Goal: Task Accomplishment & Management: Manage account settings

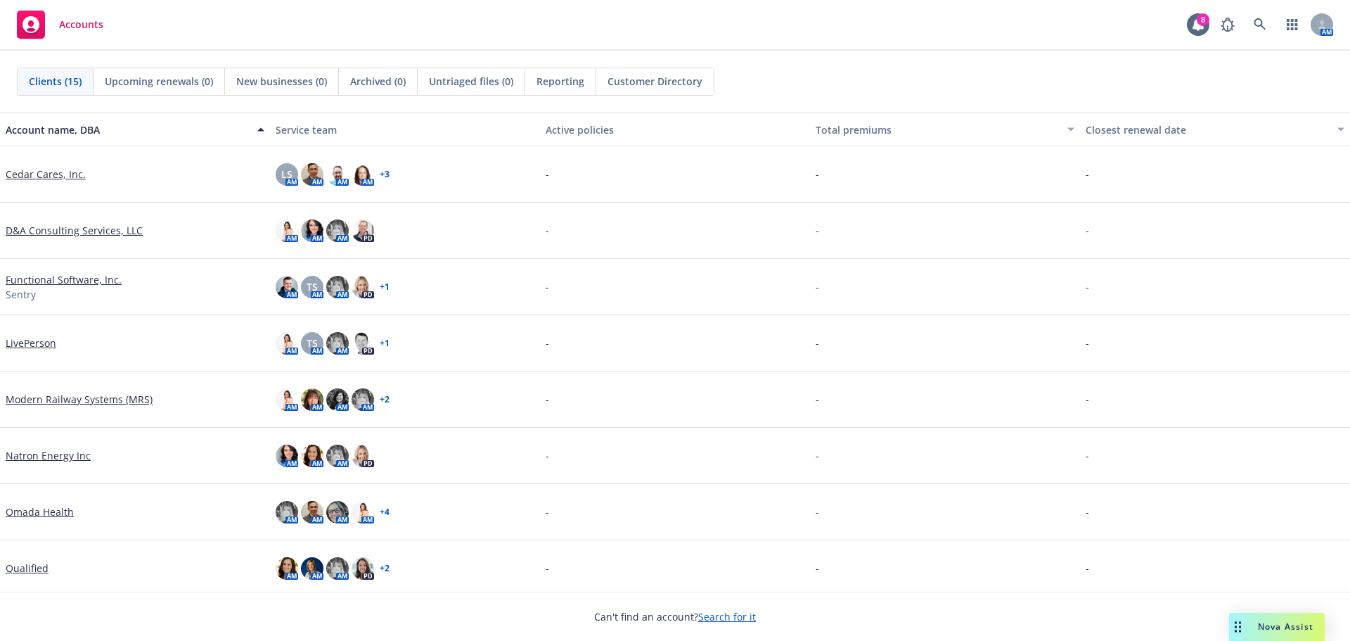
click at [713, 612] on link "Search for it" at bounding box center [727, 616] width 58 height 13
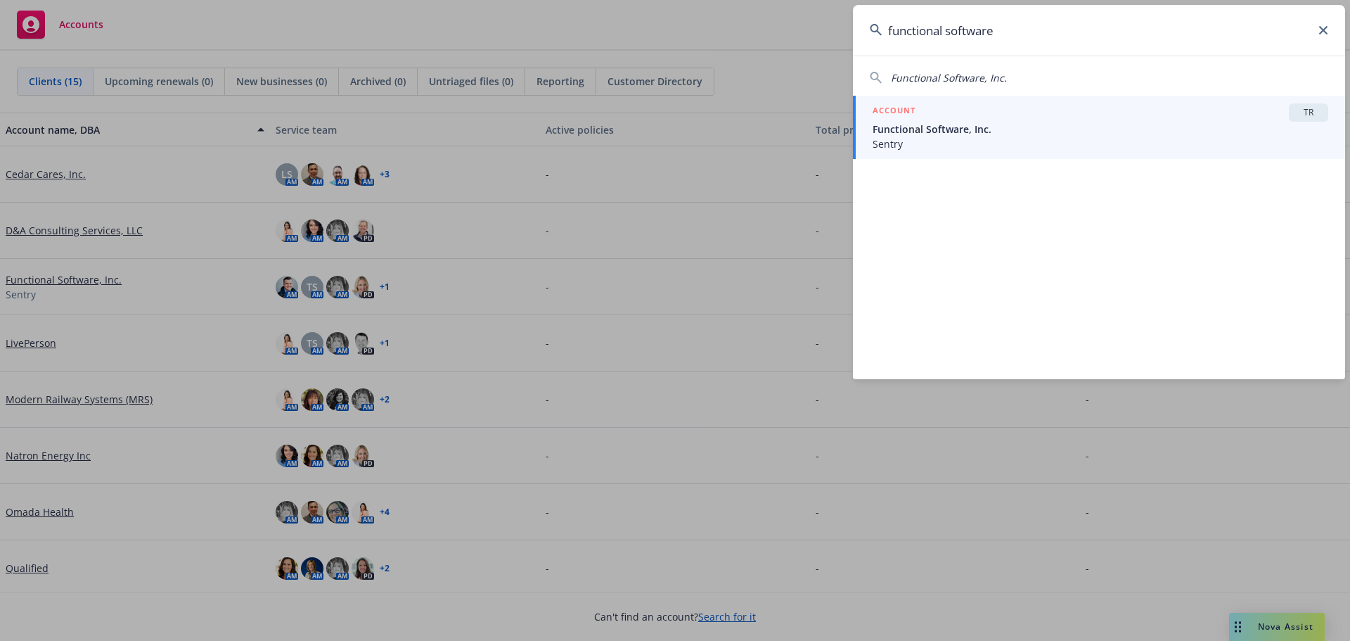
type input "functional software"
click at [923, 150] on span "Sentry" at bounding box center [1101, 143] width 456 height 15
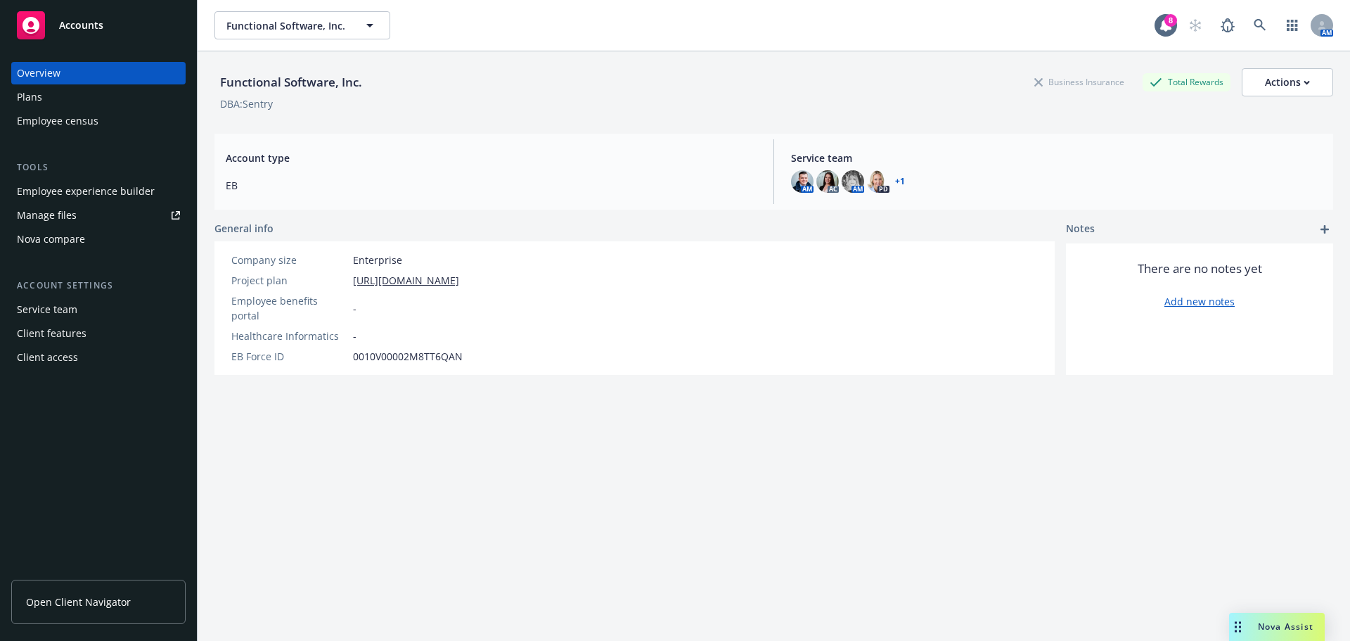
click at [31, 93] on div "Plans" at bounding box center [29, 97] width 25 height 23
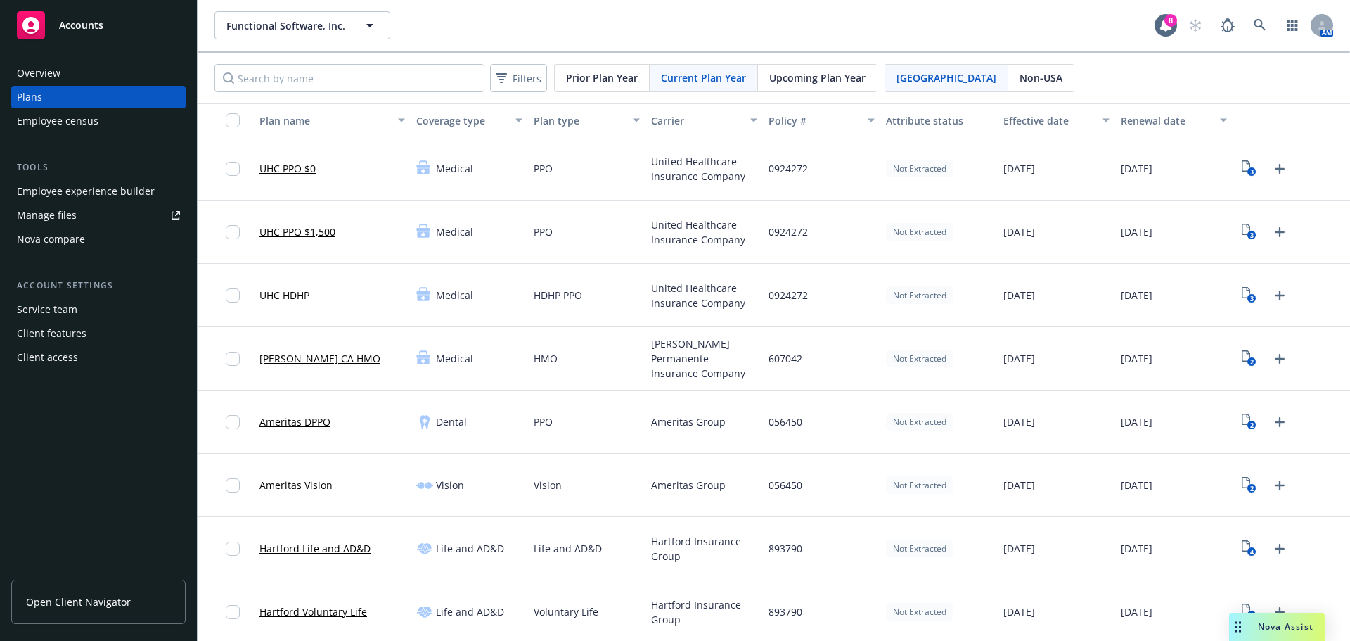
click at [782, 74] on span "Upcoming Plan Year" at bounding box center [817, 77] width 96 height 15
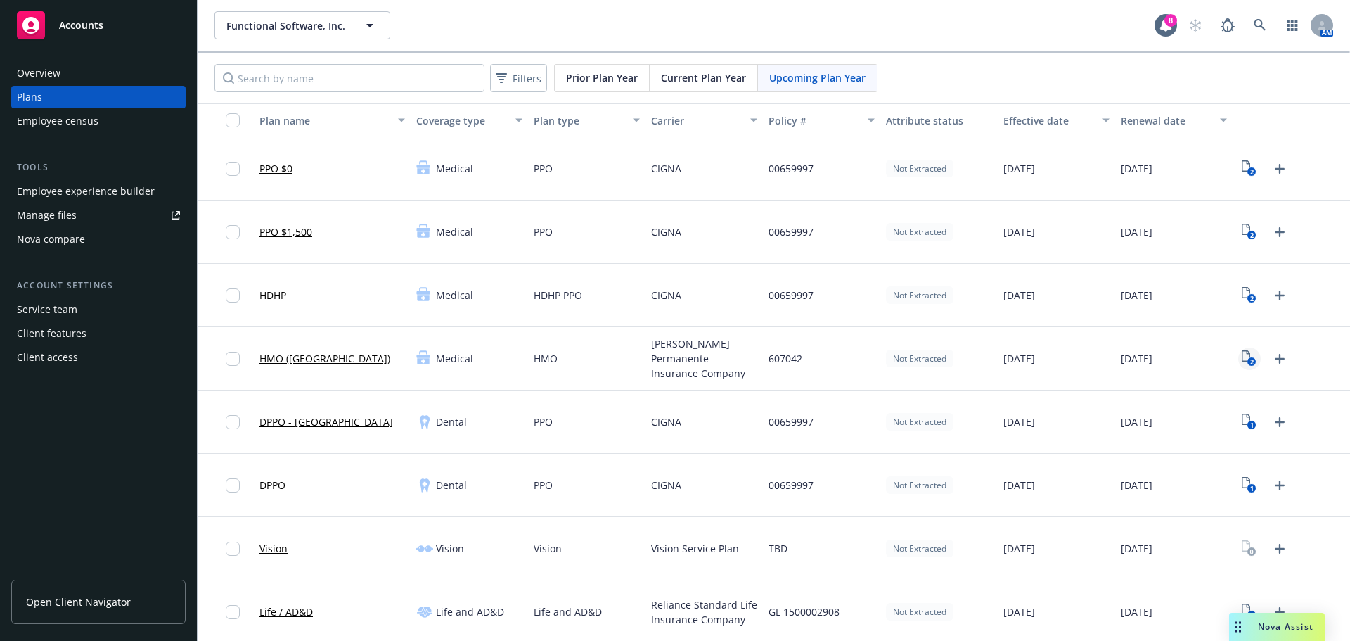
click at [1250, 360] on text "2" at bounding box center [1252, 361] width 4 height 9
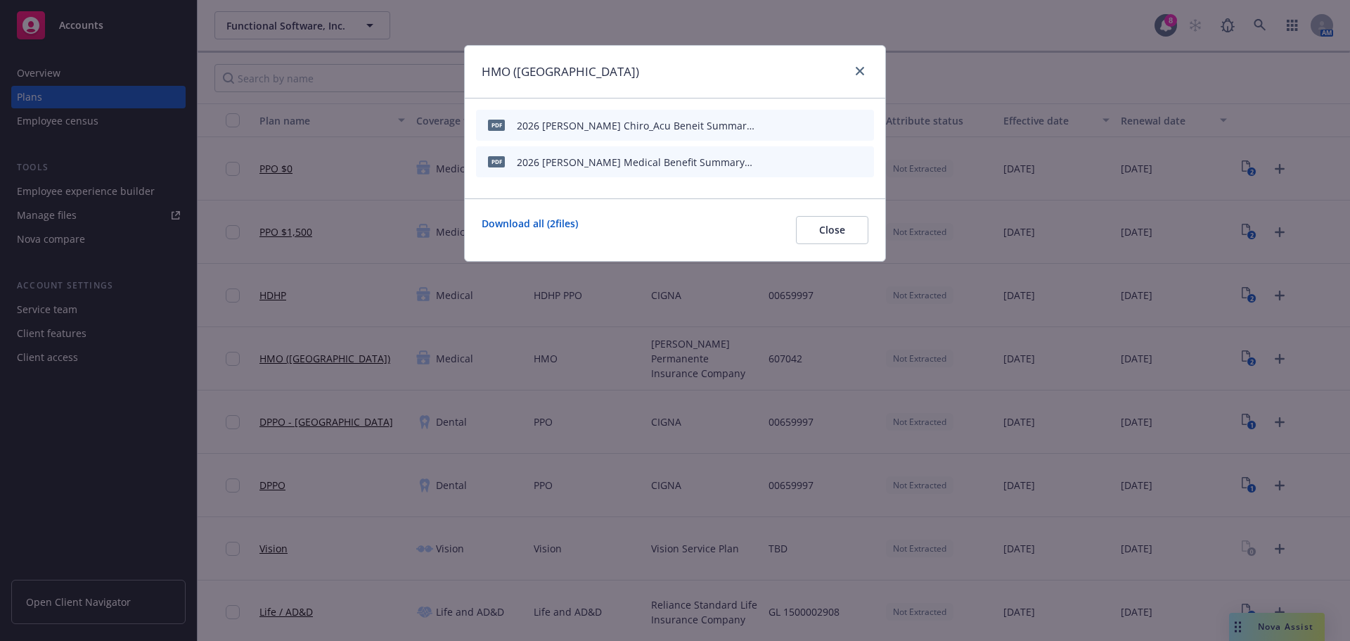
click at [860, 162] on icon "archive file" at bounding box center [861, 160] width 10 height 11
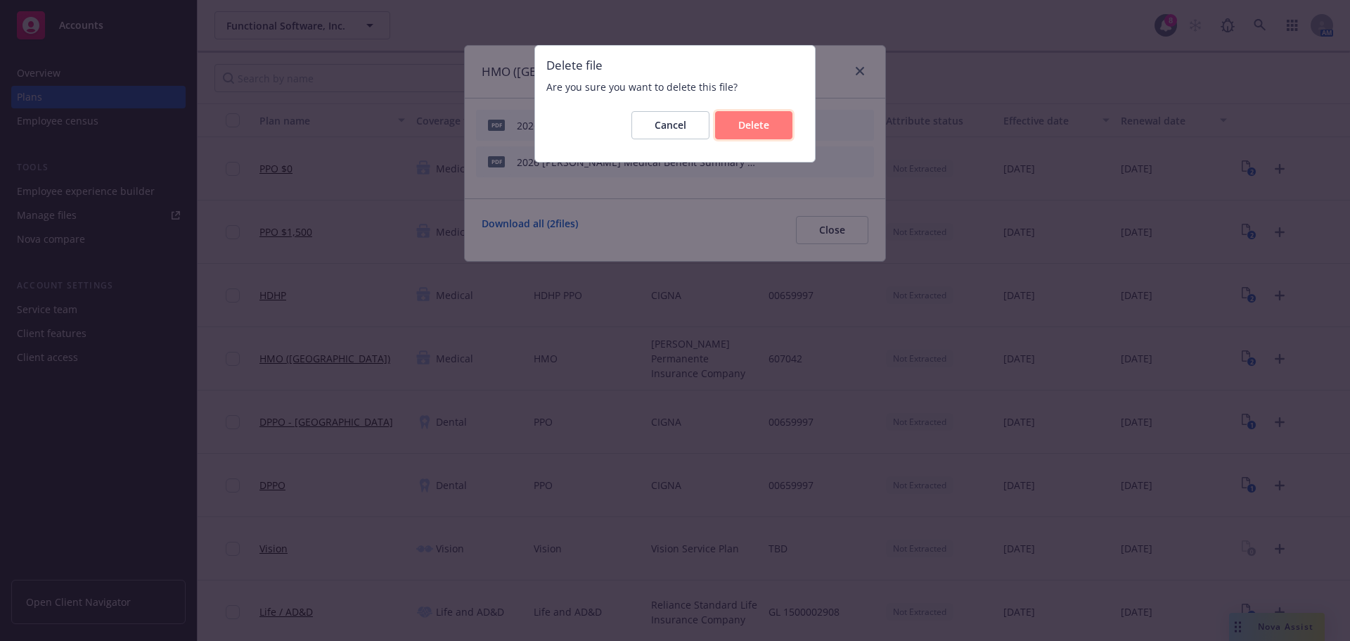
click at [734, 129] on button "Delete" at bounding box center [753, 125] width 77 height 28
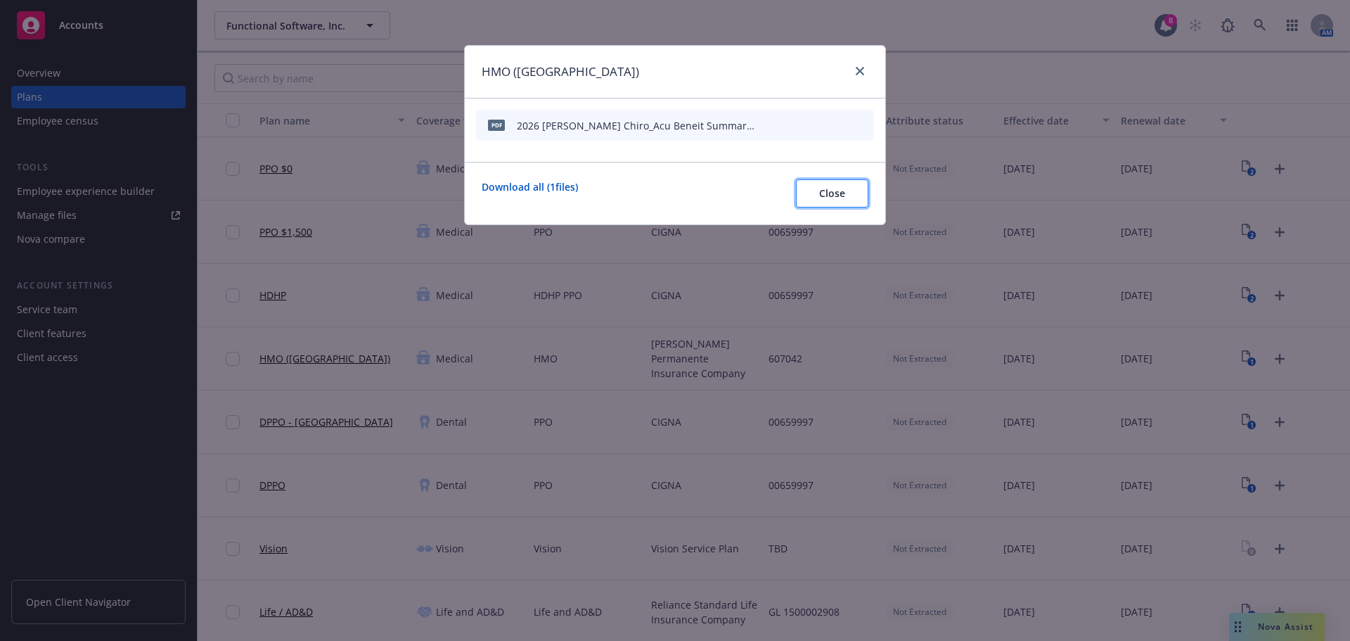
click at [819, 191] on span "Close" at bounding box center [832, 192] width 26 height 13
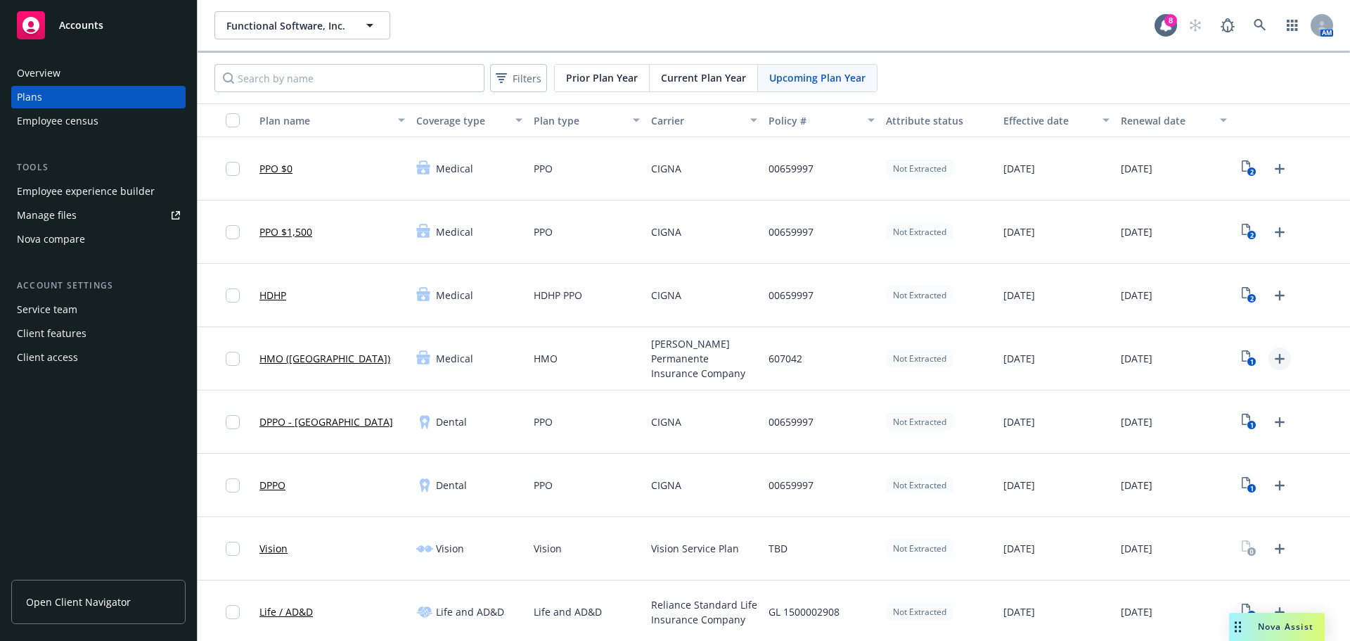
click at [1271, 361] on icon "Upload Plan Documents" at bounding box center [1279, 358] width 17 height 17
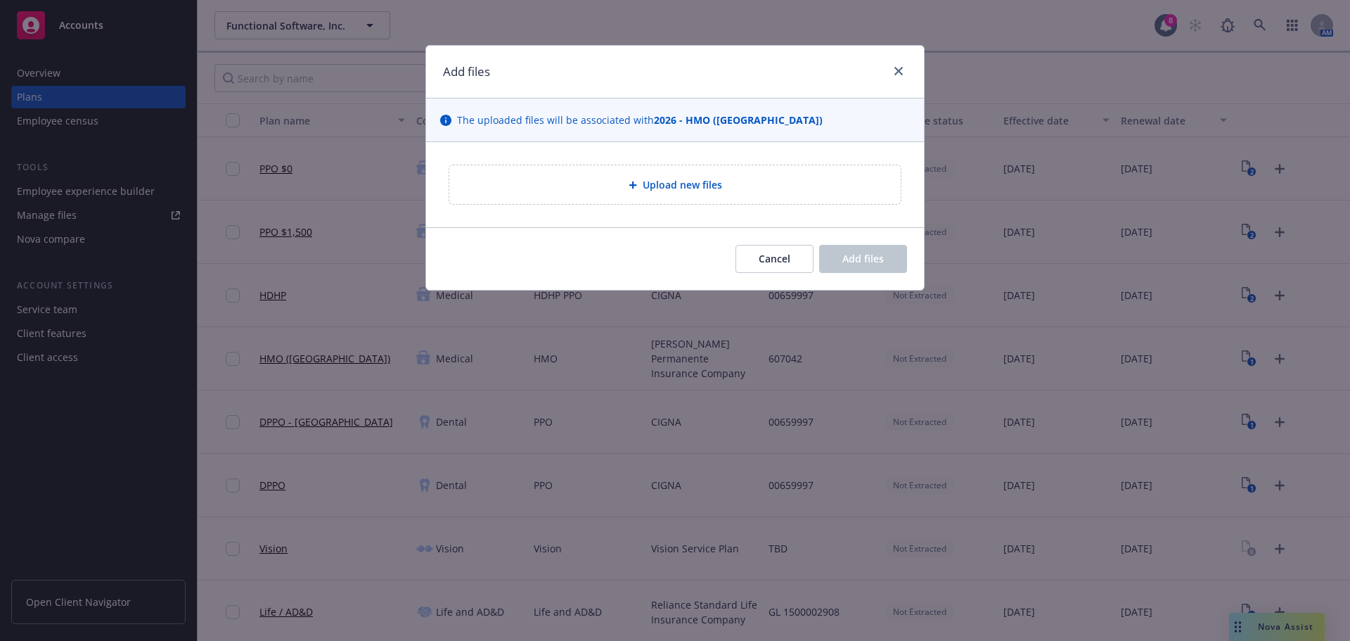
click at [644, 188] on span "Upload new files" at bounding box center [682, 184] width 79 height 15
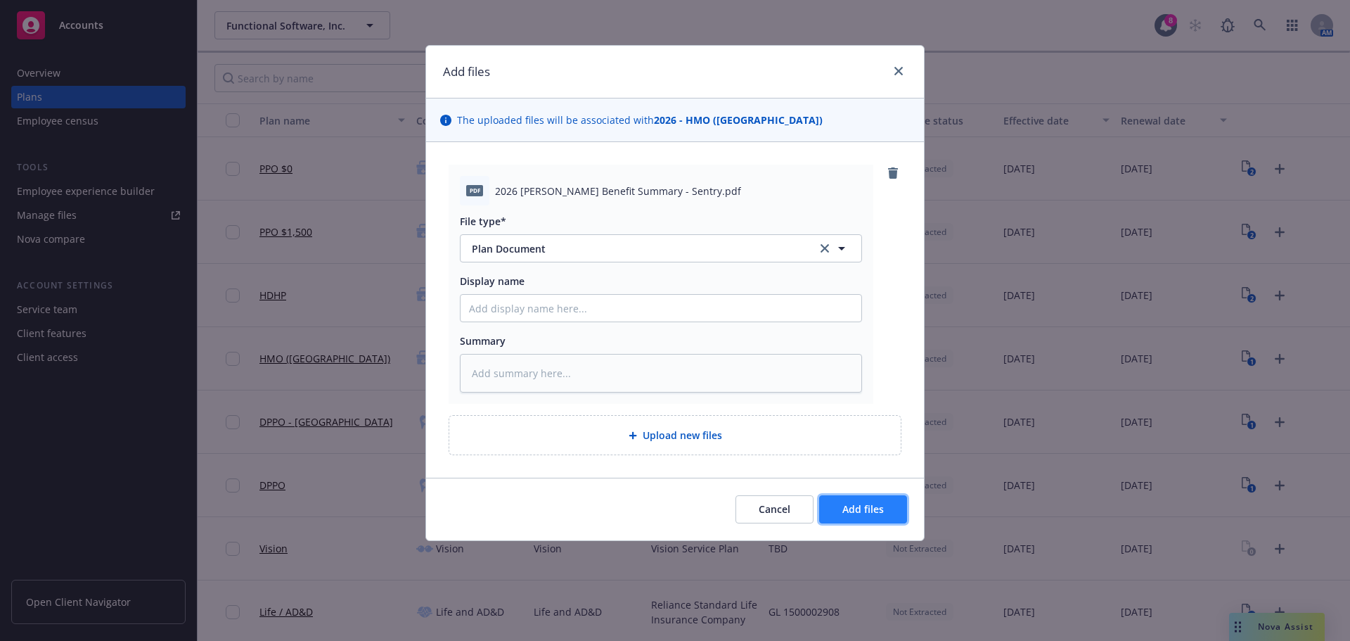
click at [870, 499] on button "Add files" at bounding box center [863, 509] width 88 height 28
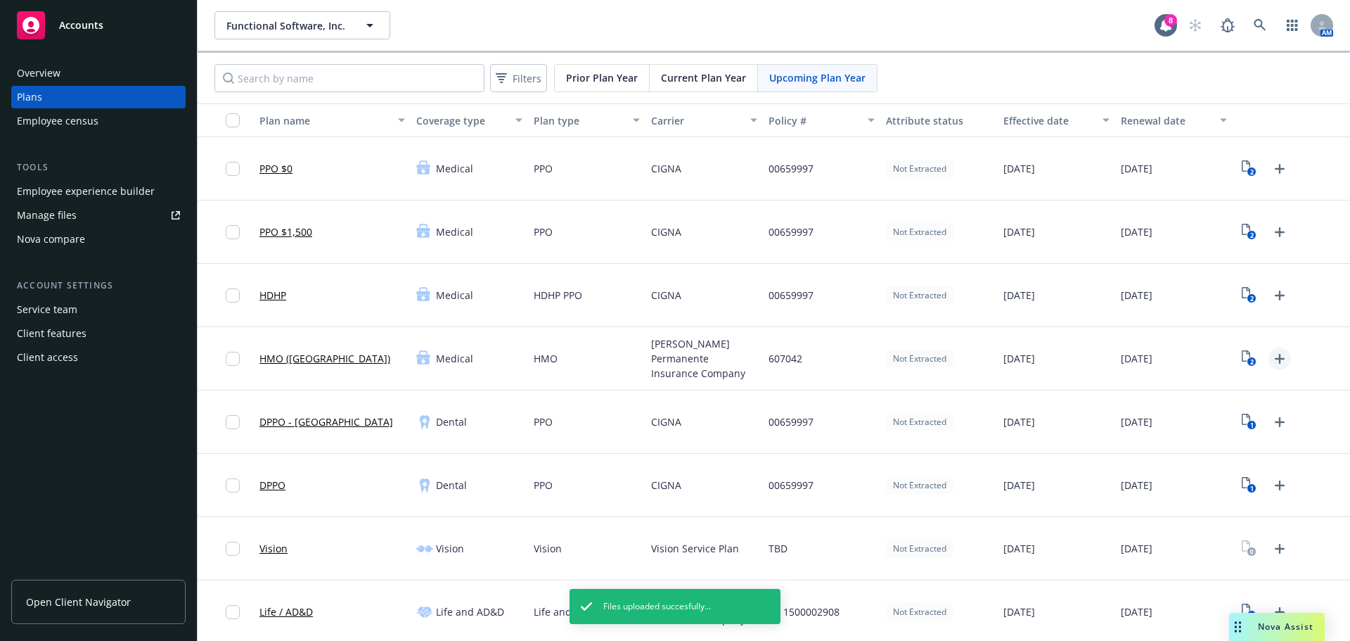
click at [1275, 358] on icon "Upload Plan Documents" at bounding box center [1280, 359] width 10 height 10
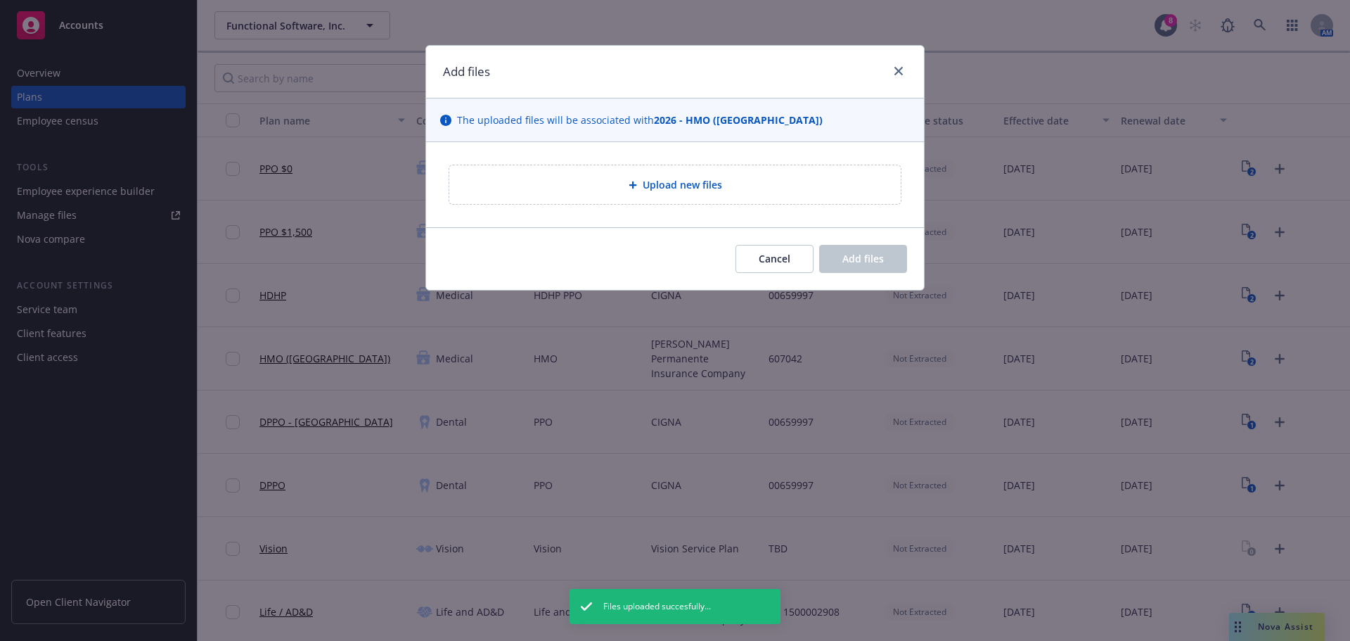
click at [523, 174] on div "Upload new files" at bounding box center [674, 184] width 451 height 39
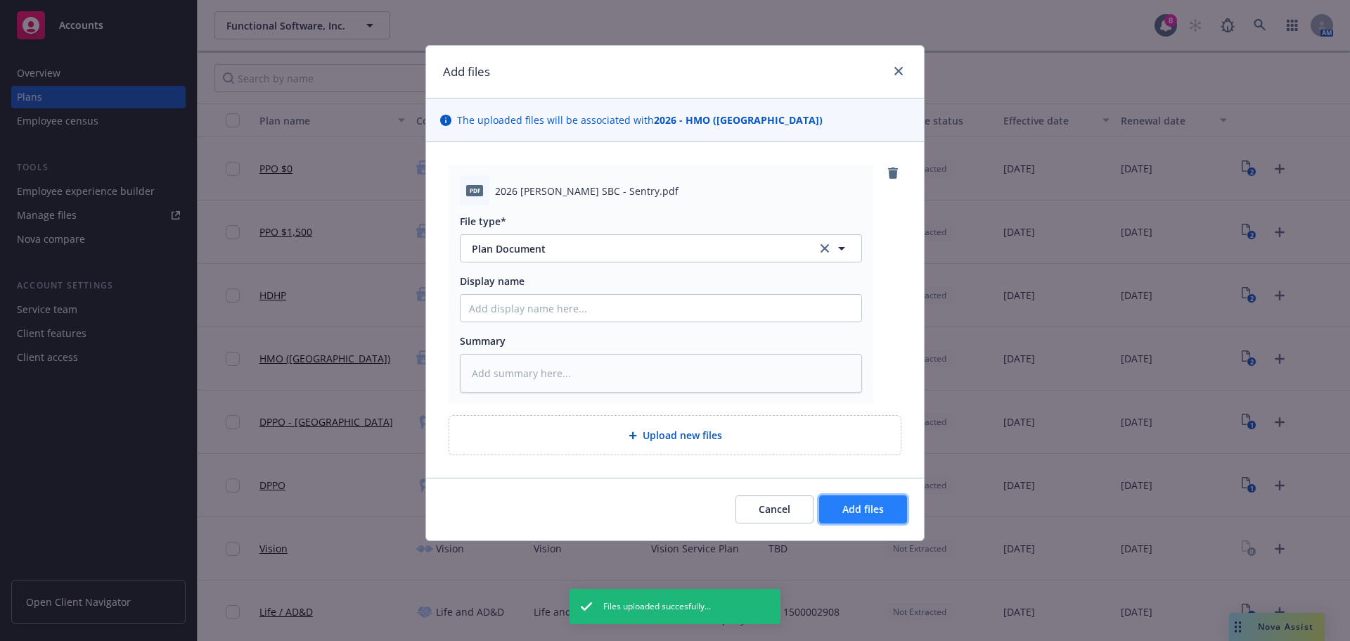
click at [861, 513] on span "Add files" at bounding box center [862, 508] width 41 height 13
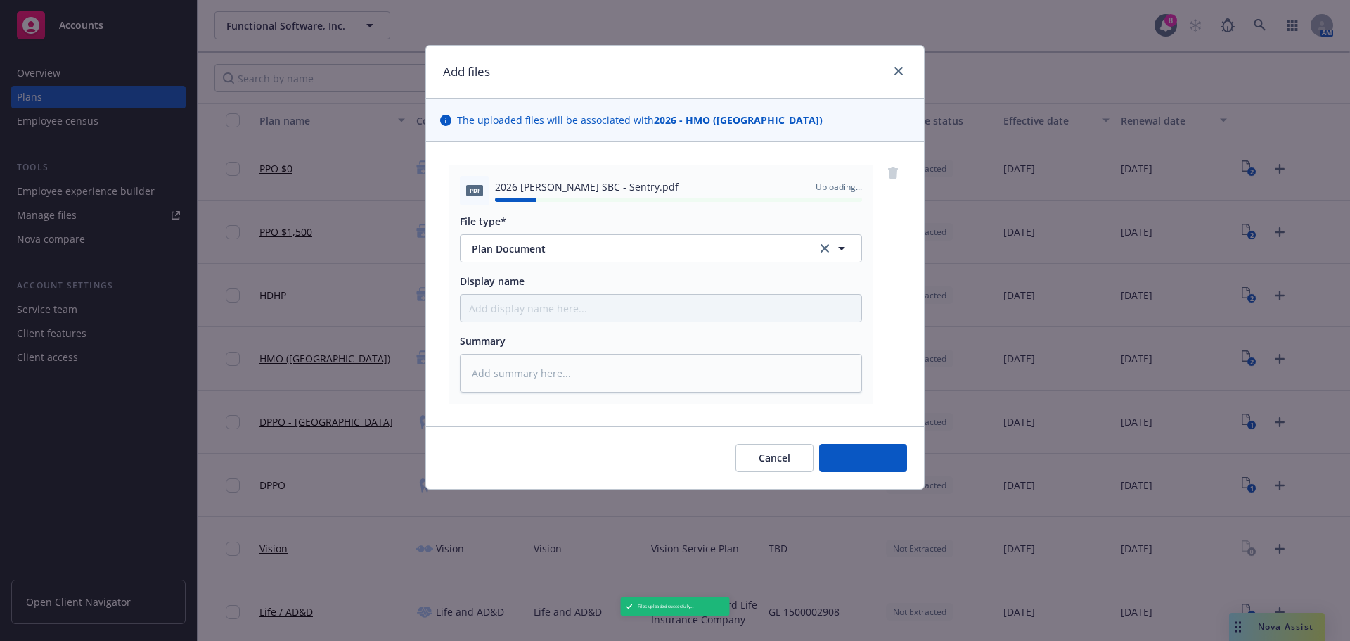
type textarea "x"
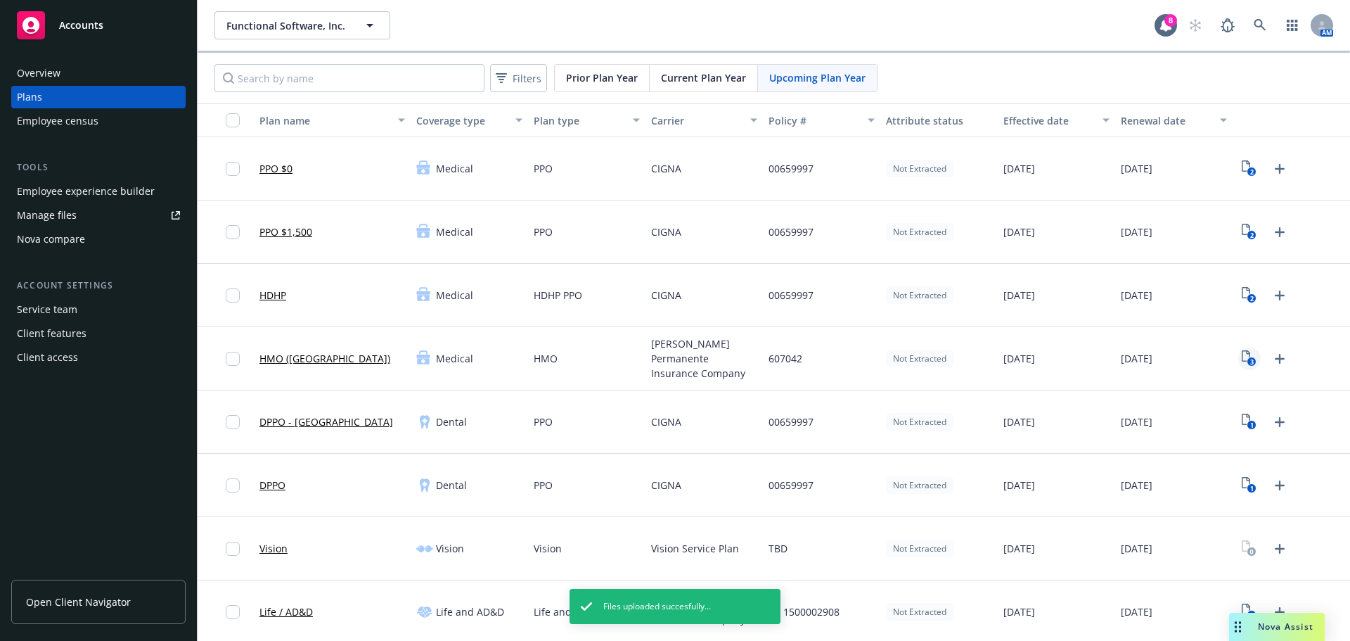
click at [1250, 364] on text "3" at bounding box center [1252, 361] width 4 height 9
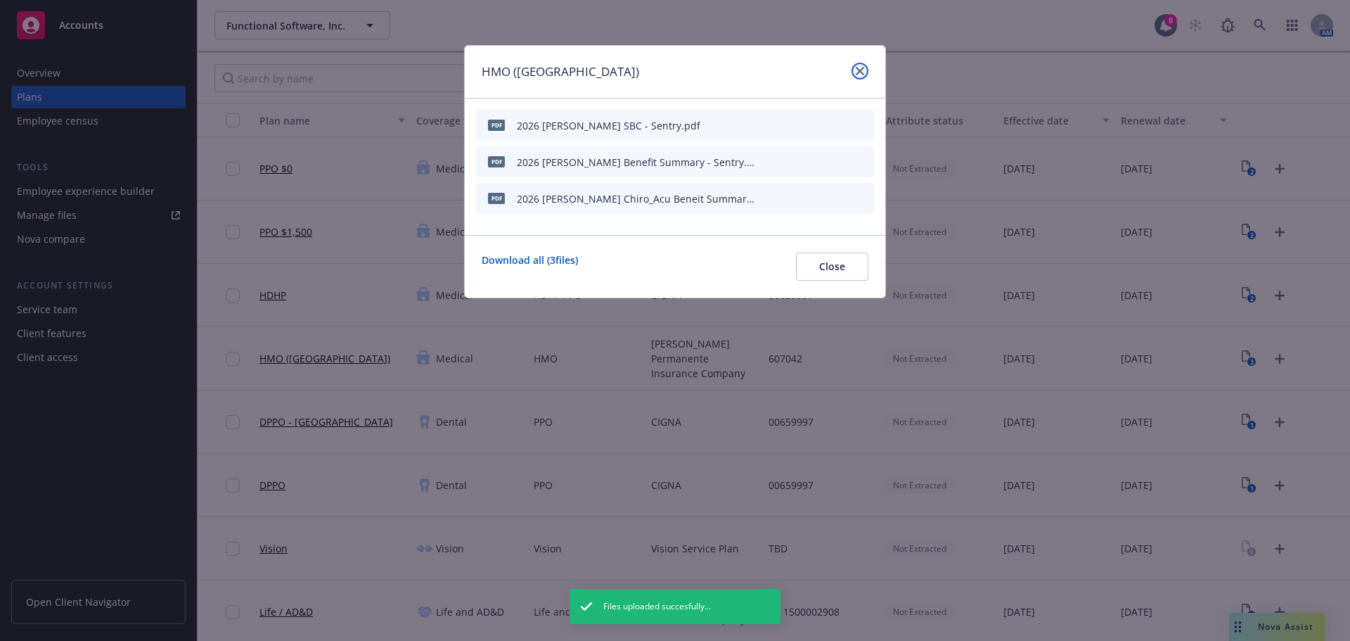
click at [858, 71] on icon "close" at bounding box center [860, 71] width 8 height 8
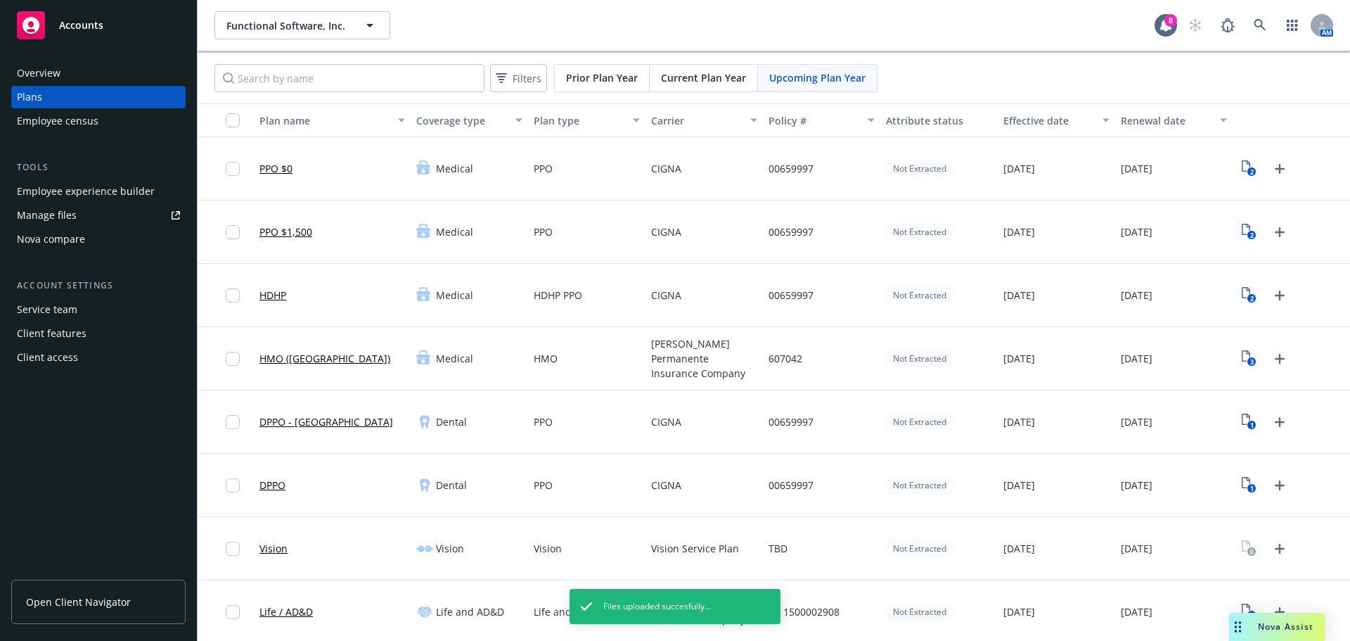
click at [97, 195] on div "Employee experience builder" at bounding box center [86, 191] width 138 height 23
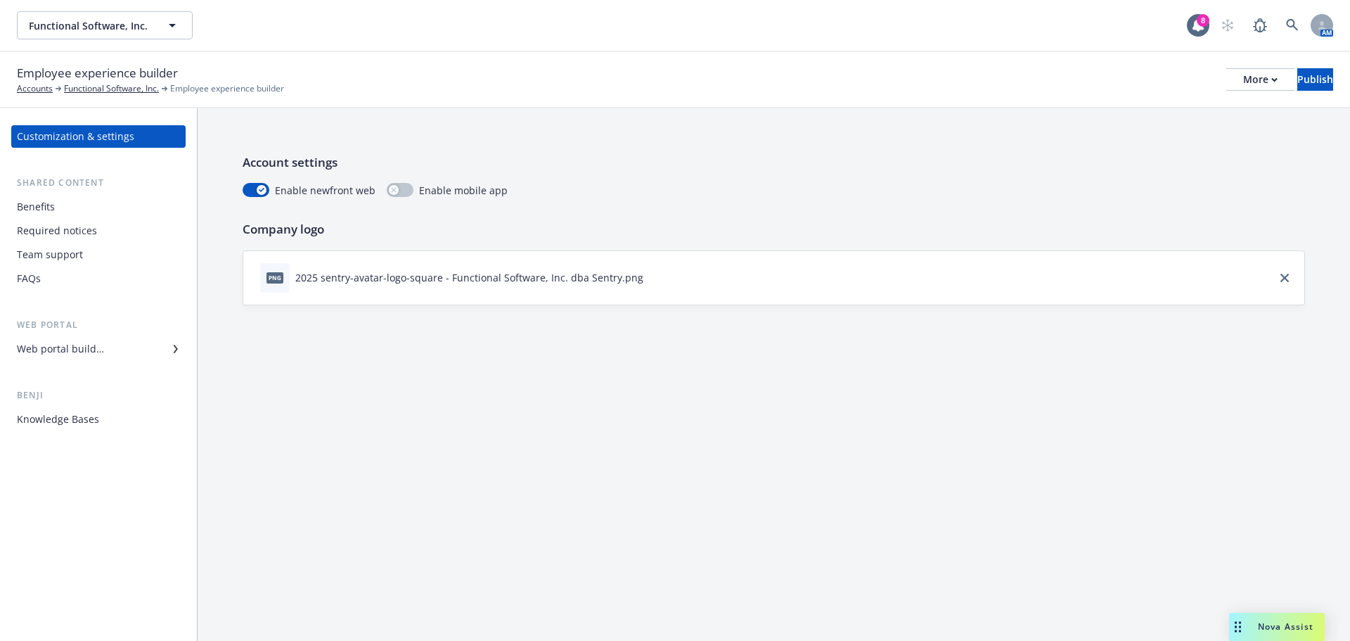
click at [82, 344] on div "Web portal builder" at bounding box center [60, 349] width 87 height 23
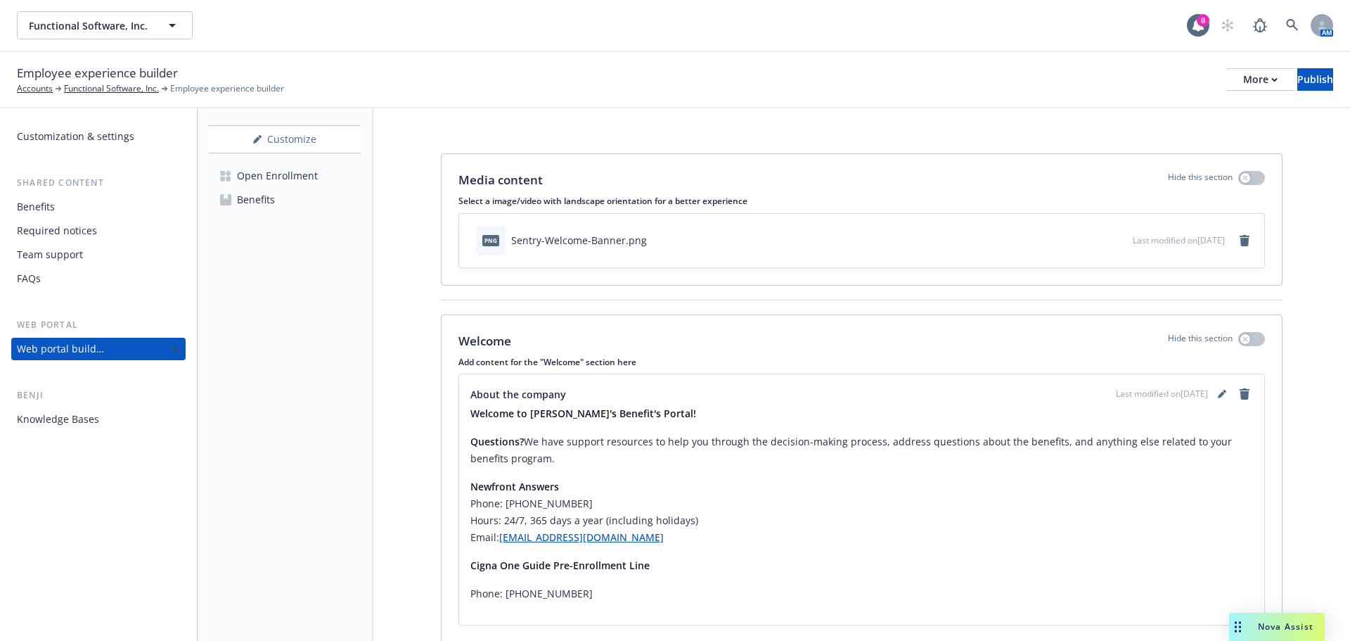
click at [42, 210] on div "Benefits" at bounding box center [36, 206] width 38 height 23
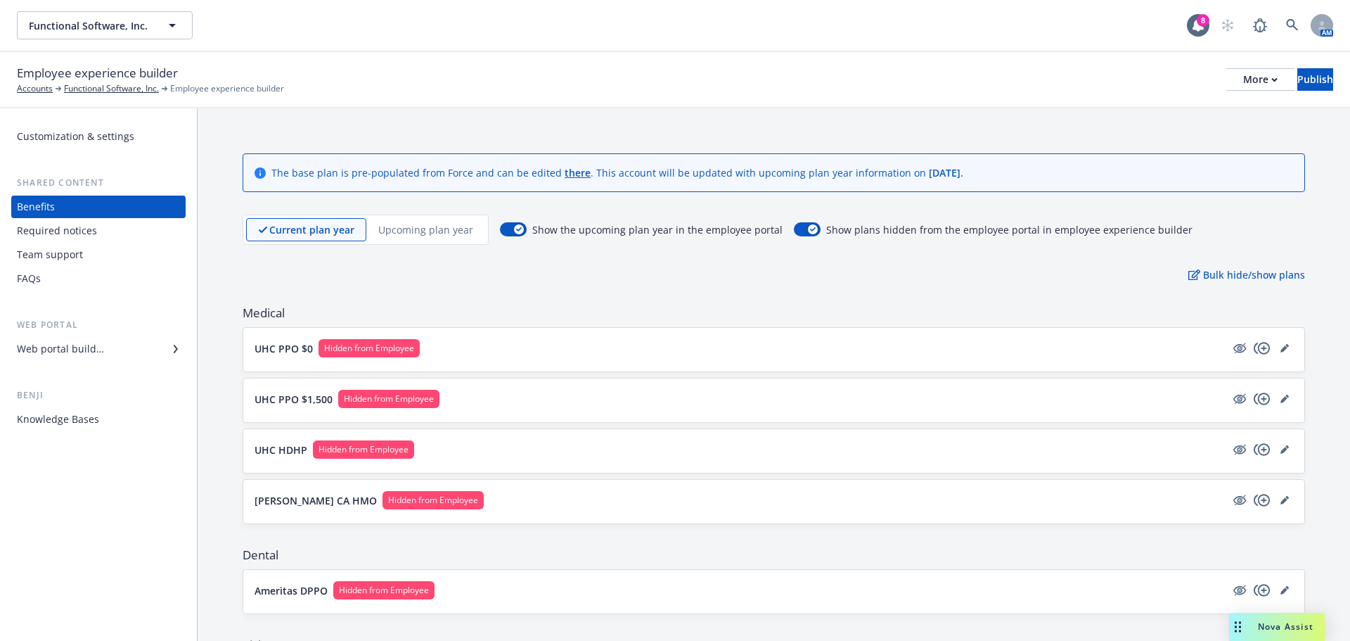
click at [429, 231] on p "Upcoming plan year" at bounding box center [425, 229] width 95 height 15
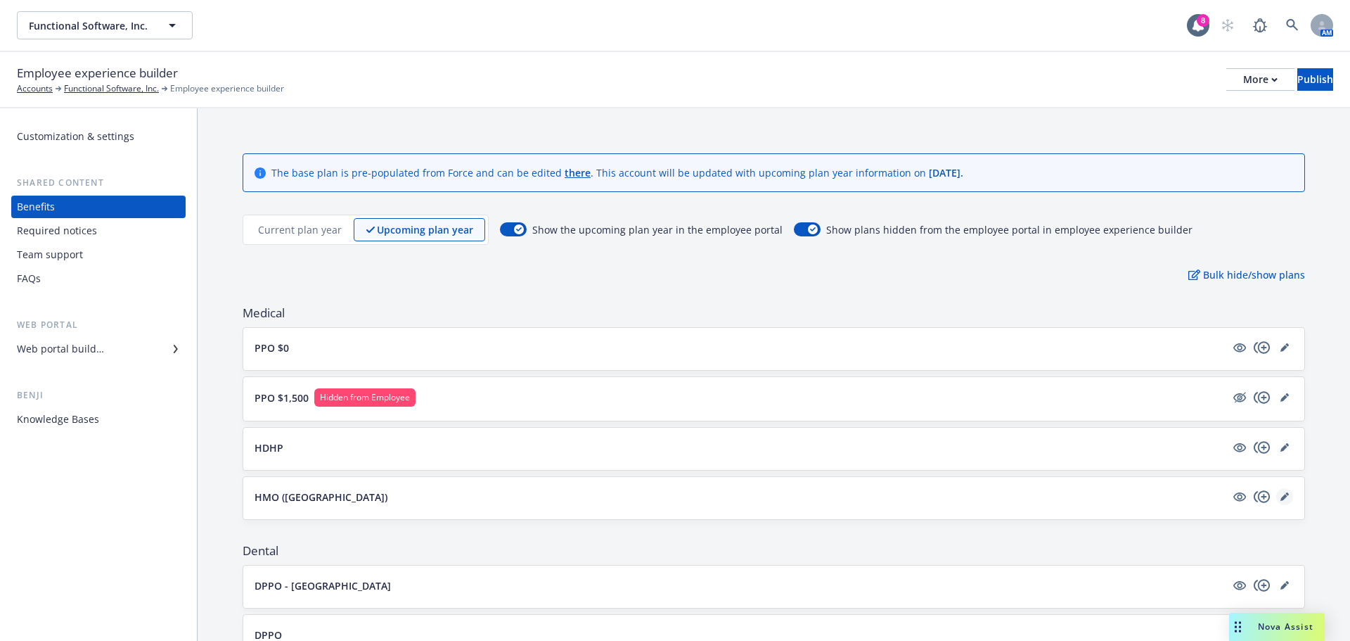
click at [1276, 498] on link "editPencil" at bounding box center [1284, 496] width 17 height 17
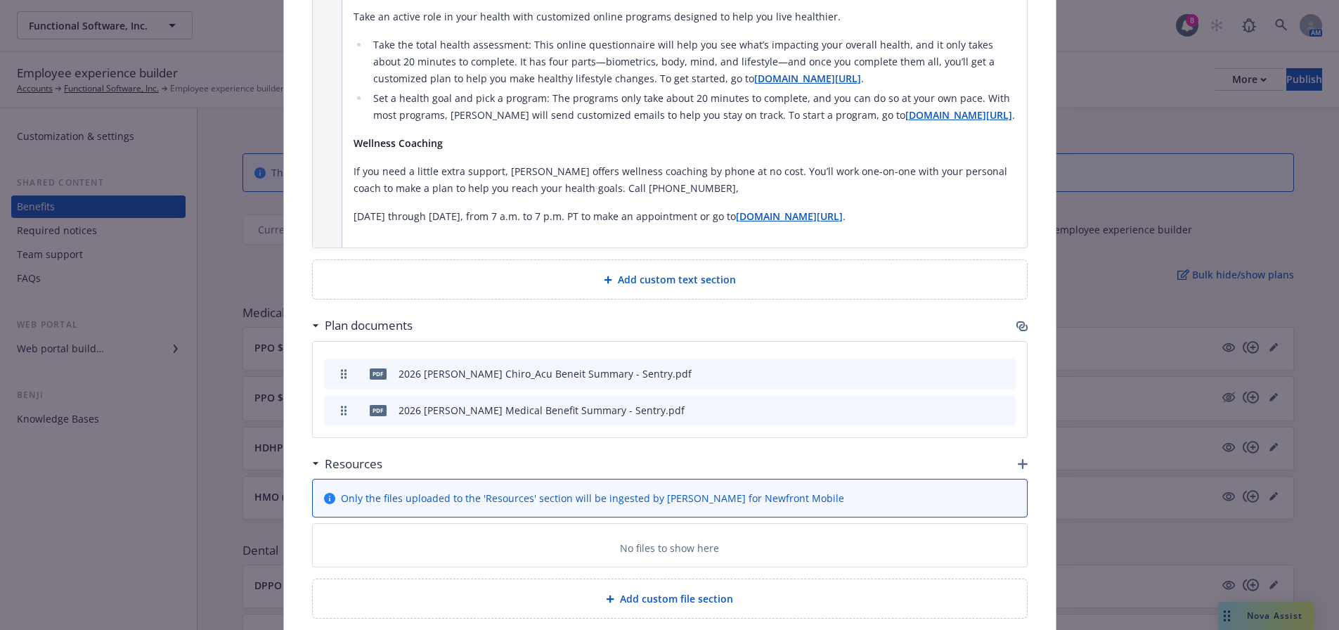
scroll to position [1519, 0]
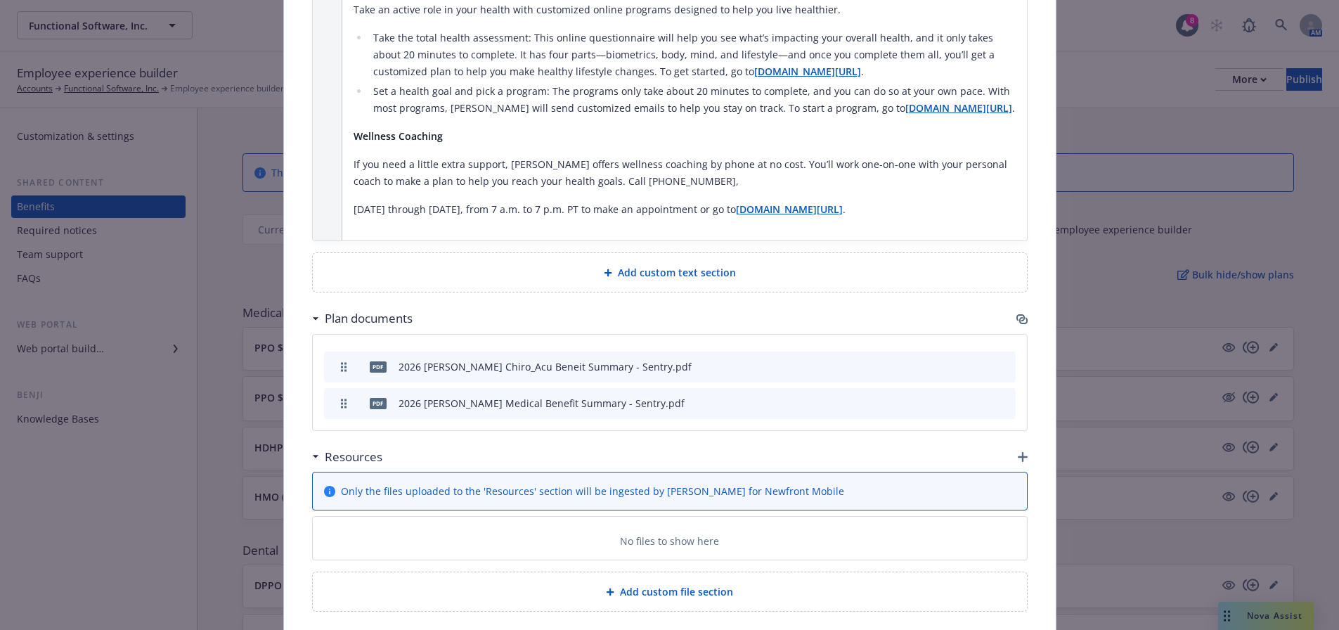
click at [1000, 397] on icon "archive file" at bounding box center [1003, 402] width 10 height 11
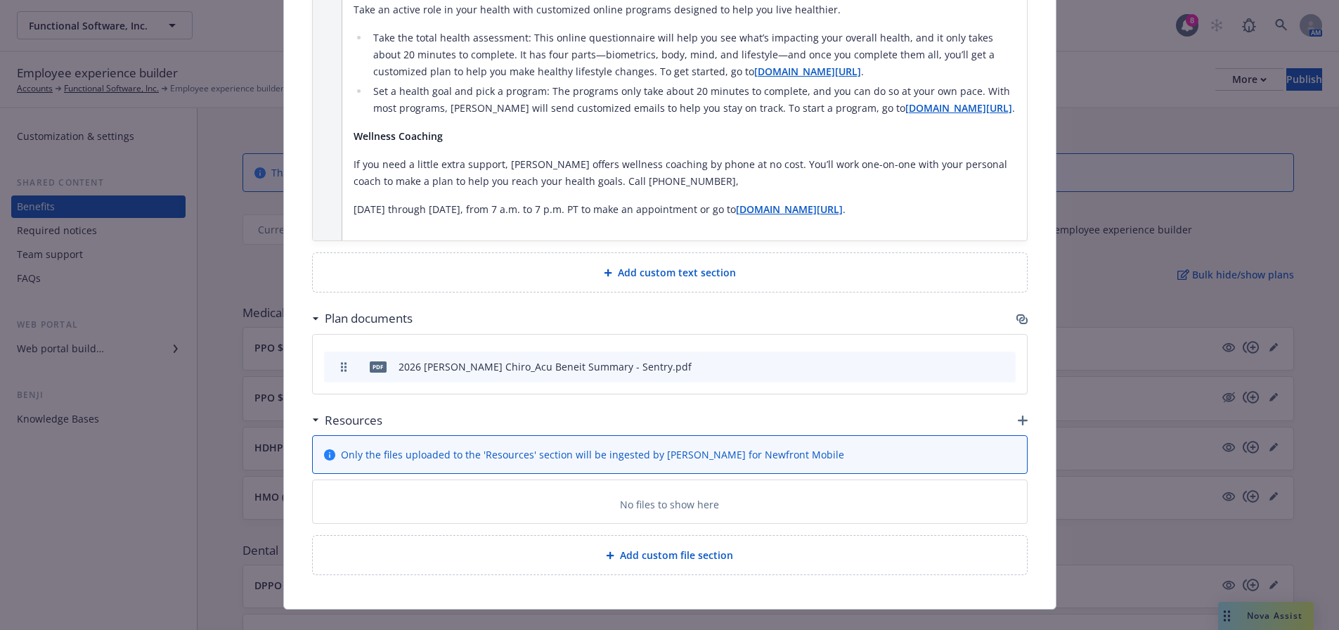
click at [1017, 314] on icon "button" at bounding box center [1022, 319] width 11 height 11
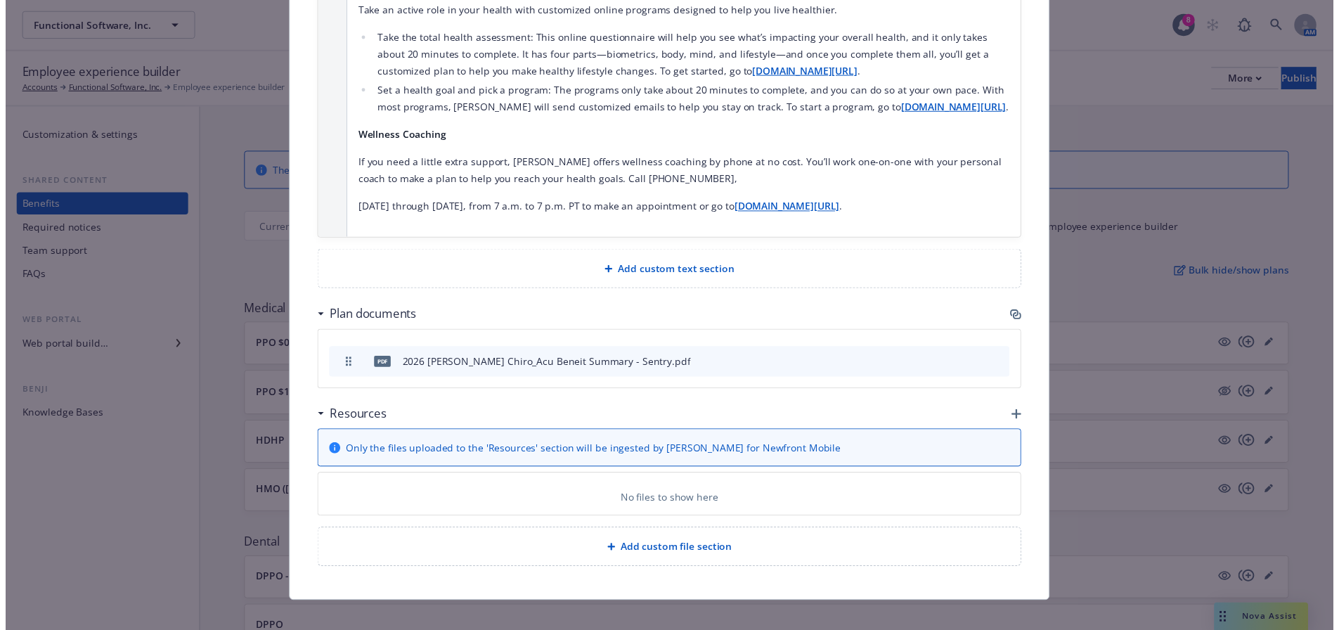
scroll to position [1516, 0]
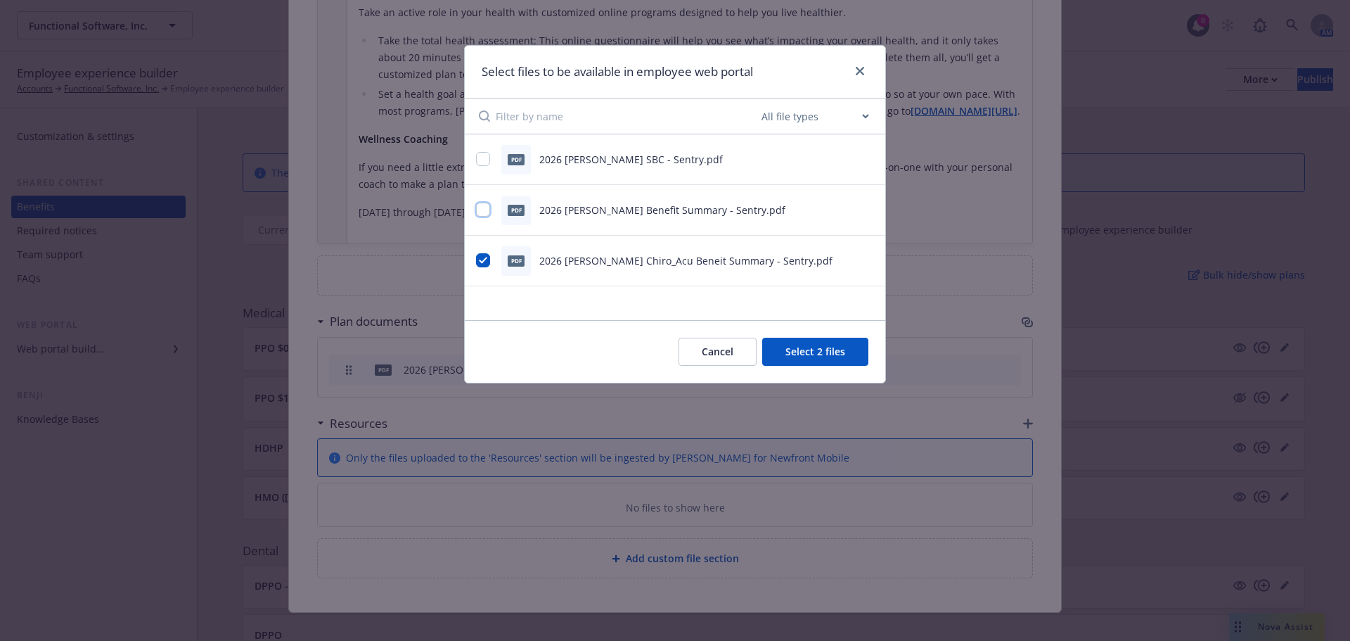
click at [485, 212] on input "checkbox" at bounding box center [483, 210] width 14 height 14
checkbox input "true"
click at [483, 163] on input "checkbox" at bounding box center [483, 159] width 14 height 14
checkbox input "true"
click at [814, 356] on button "Select 4 files" at bounding box center [815, 352] width 106 height 28
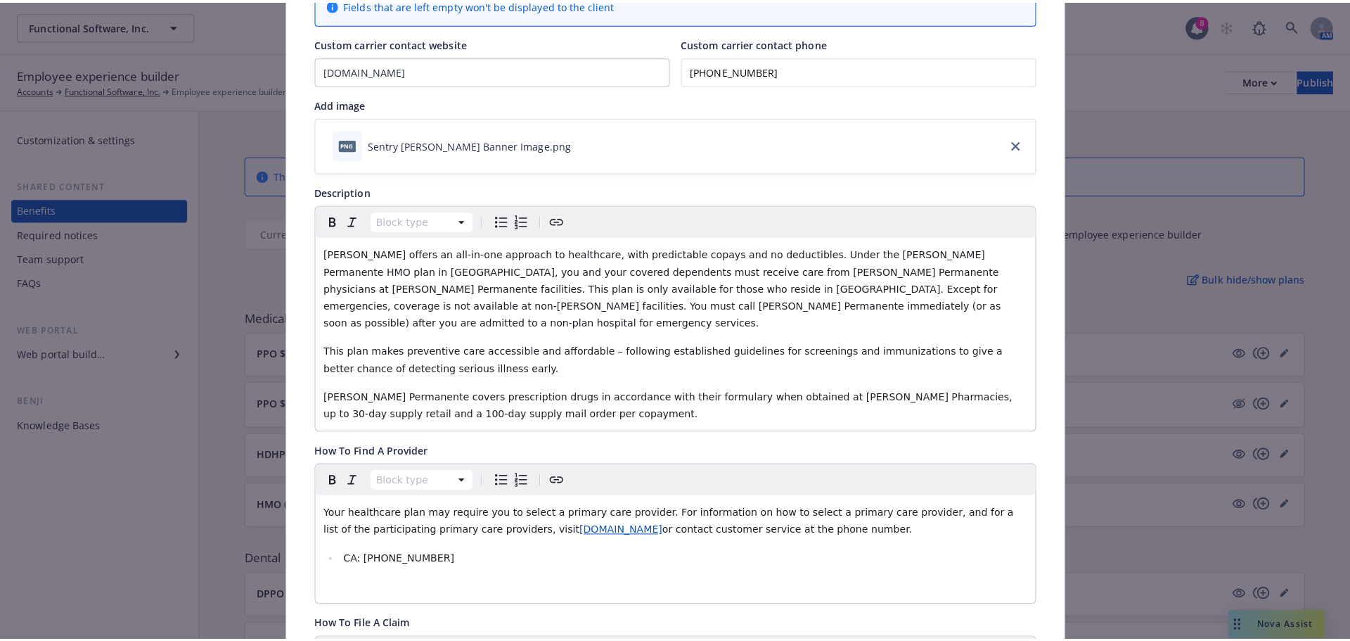
scroll to position [0, 0]
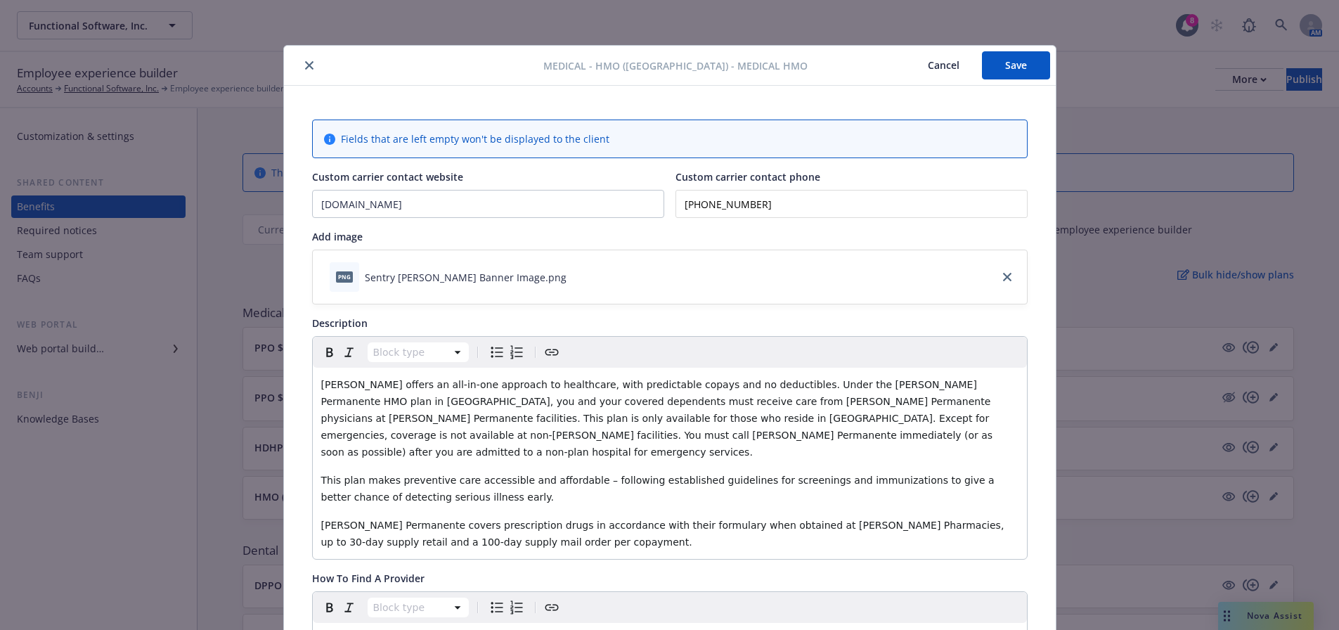
click at [1003, 69] on button "Save" at bounding box center [1016, 65] width 68 height 28
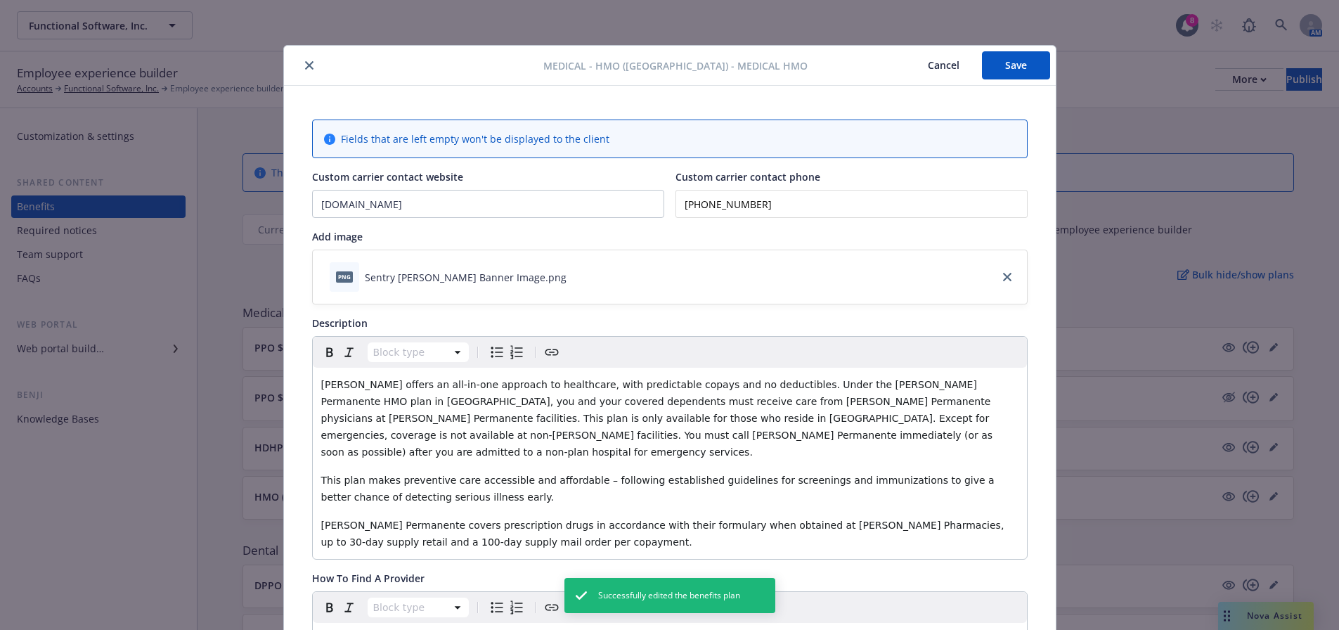
click at [305, 67] on icon "close" at bounding box center [309, 65] width 8 height 8
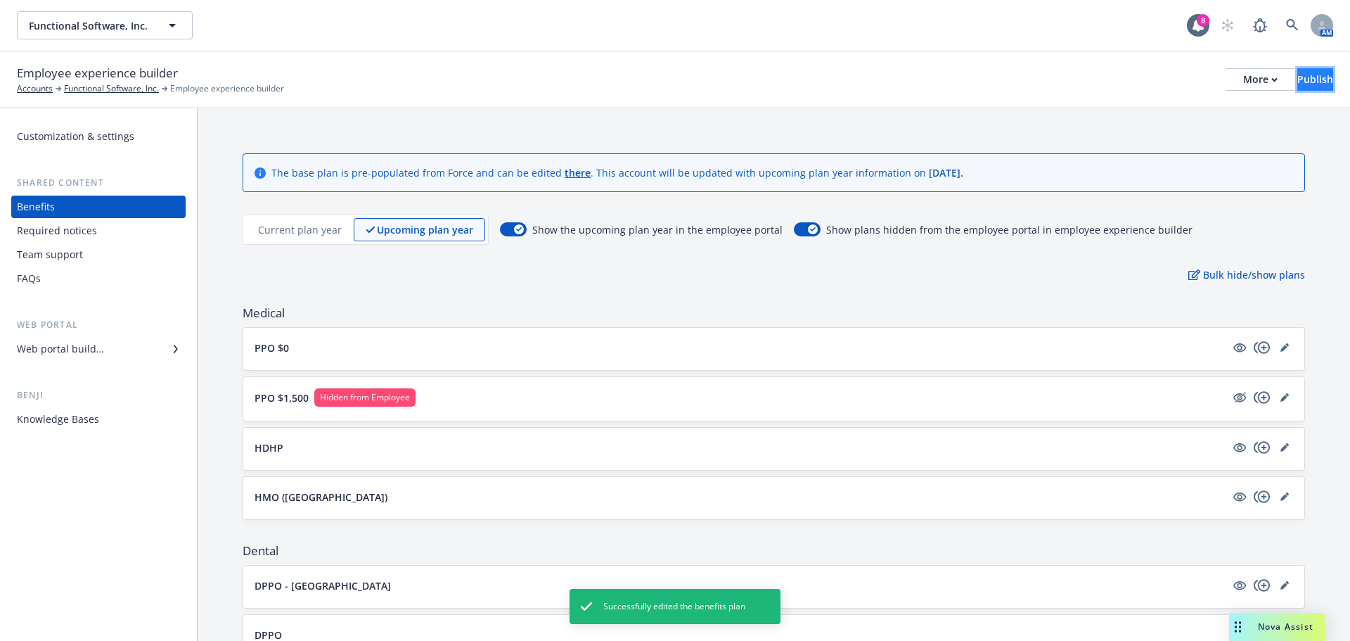
click at [1297, 83] on div "Publish" at bounding box center [1315, 79] width 36 height 21
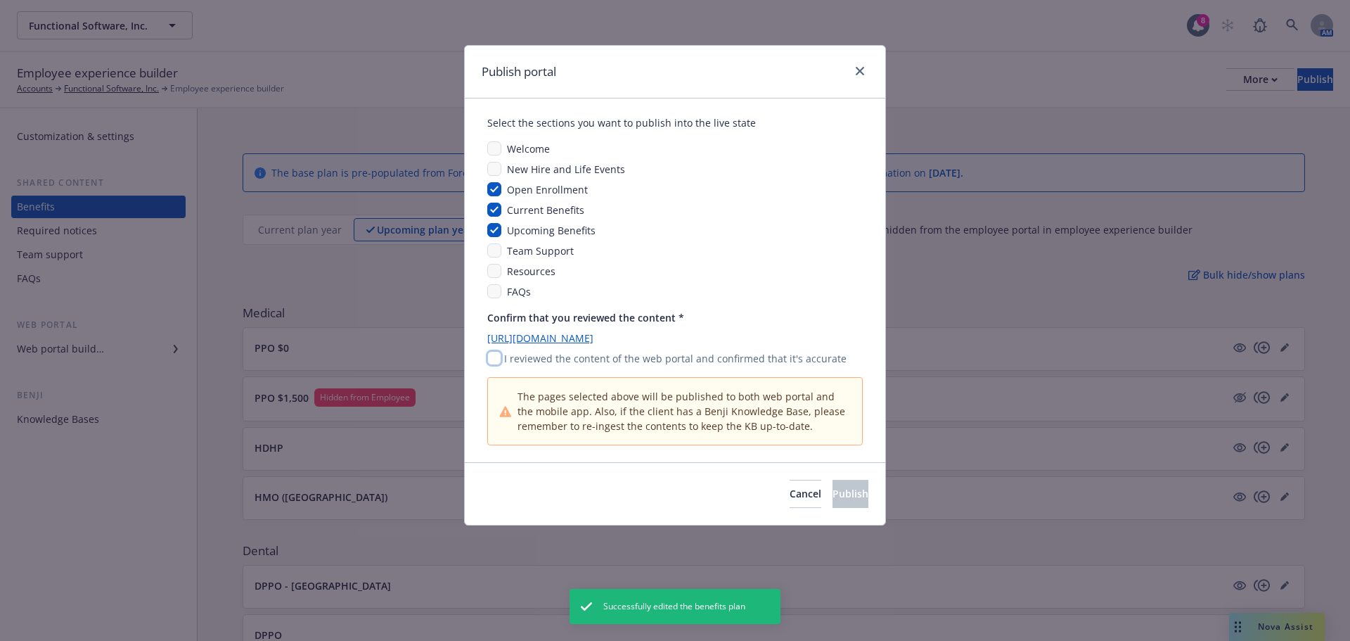
click at [496, 355] on input "checkbox" at bounding box center [494, 358] width 14 height 14
checkbox input "true"
click at [833, 489] on span "Publish" at bounding box center [851, 493] width 36 height 13
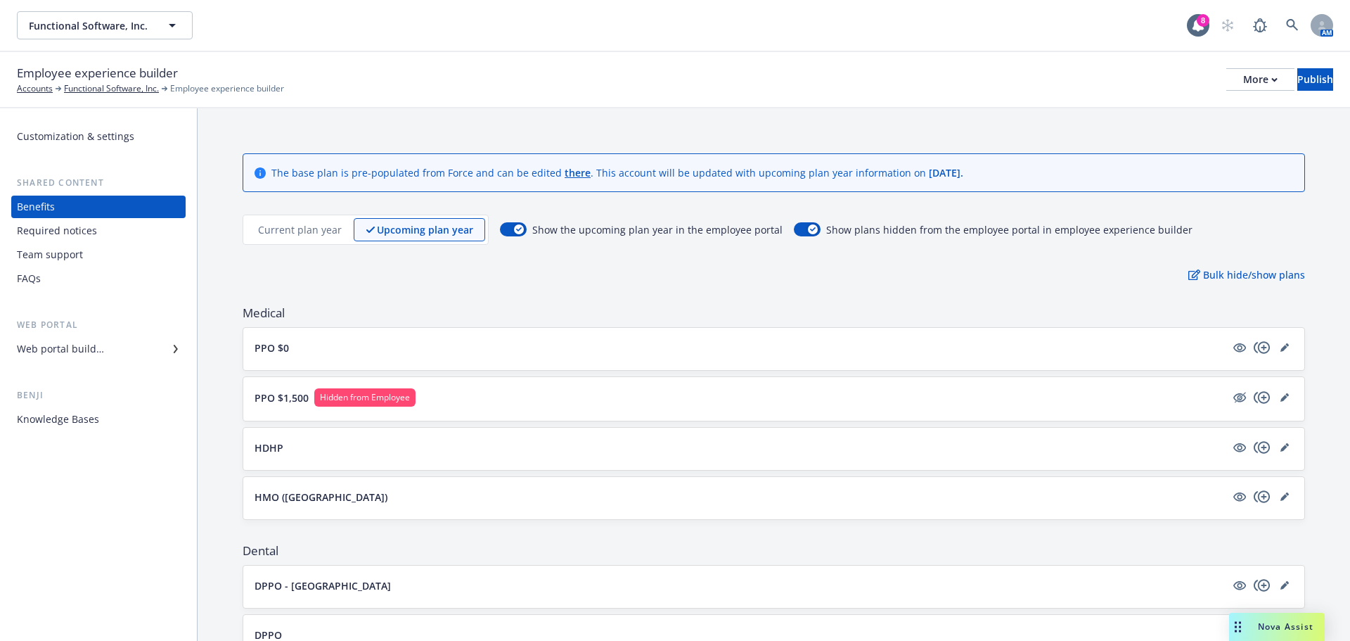
drag, startPoint x: 1233, startPoint y: 1, endPoint x: 925, endPoint y: 310, distance: 437.0
click at [925, 310] on span "Medical" at bounding box center [774, 312] width 1062 height 17
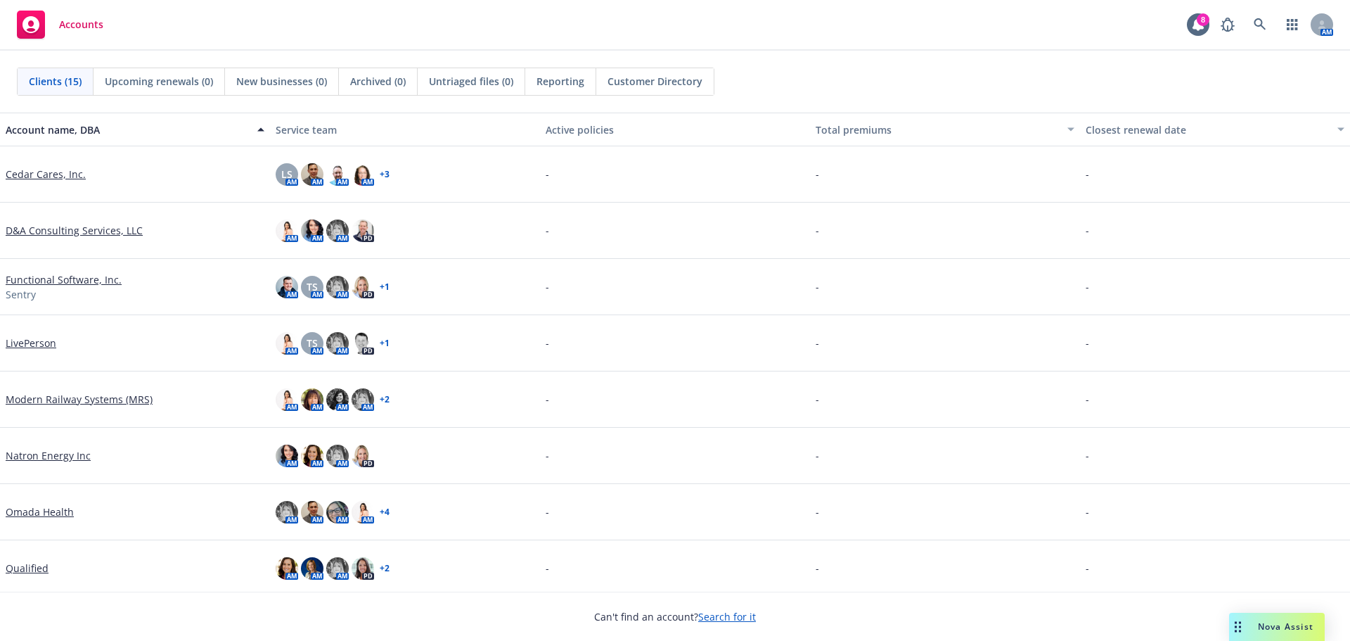
click at [729, 618] on link "Search for it" at bounding box center [727, 616] width 58 height 13
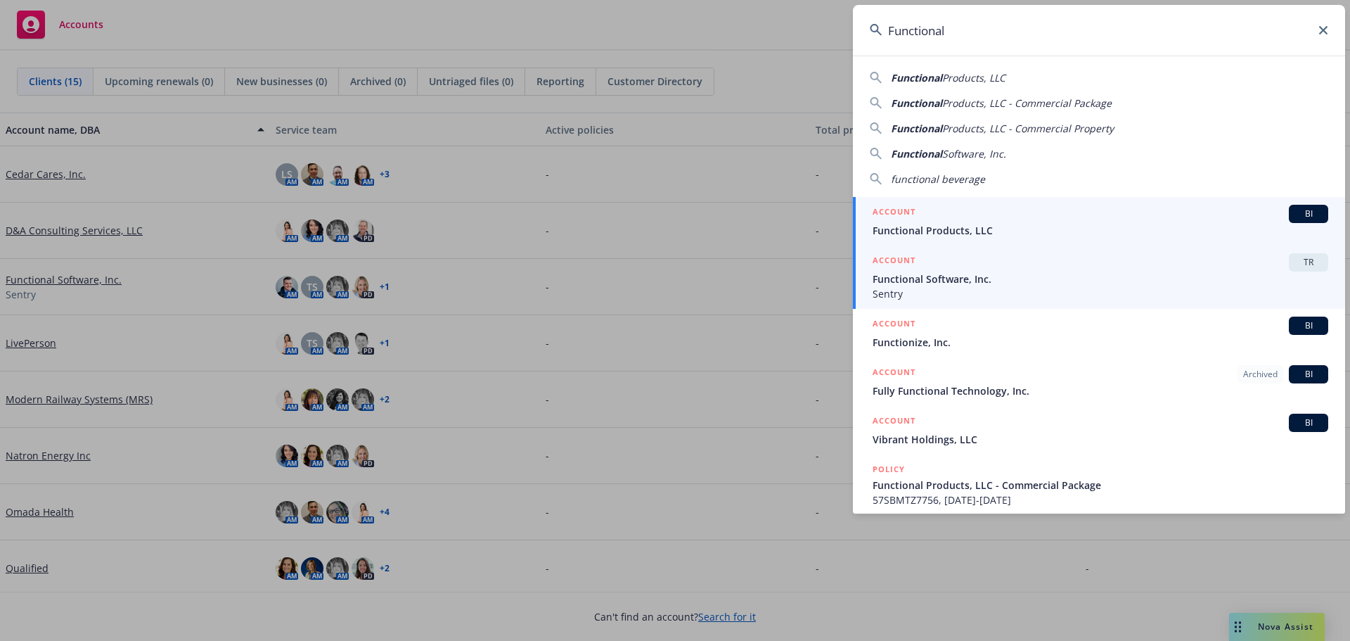
type input "Functional"
click at [909, 274] on span "Functional Software, Inc." at bounding box center [1101, 278] width 456 height 15
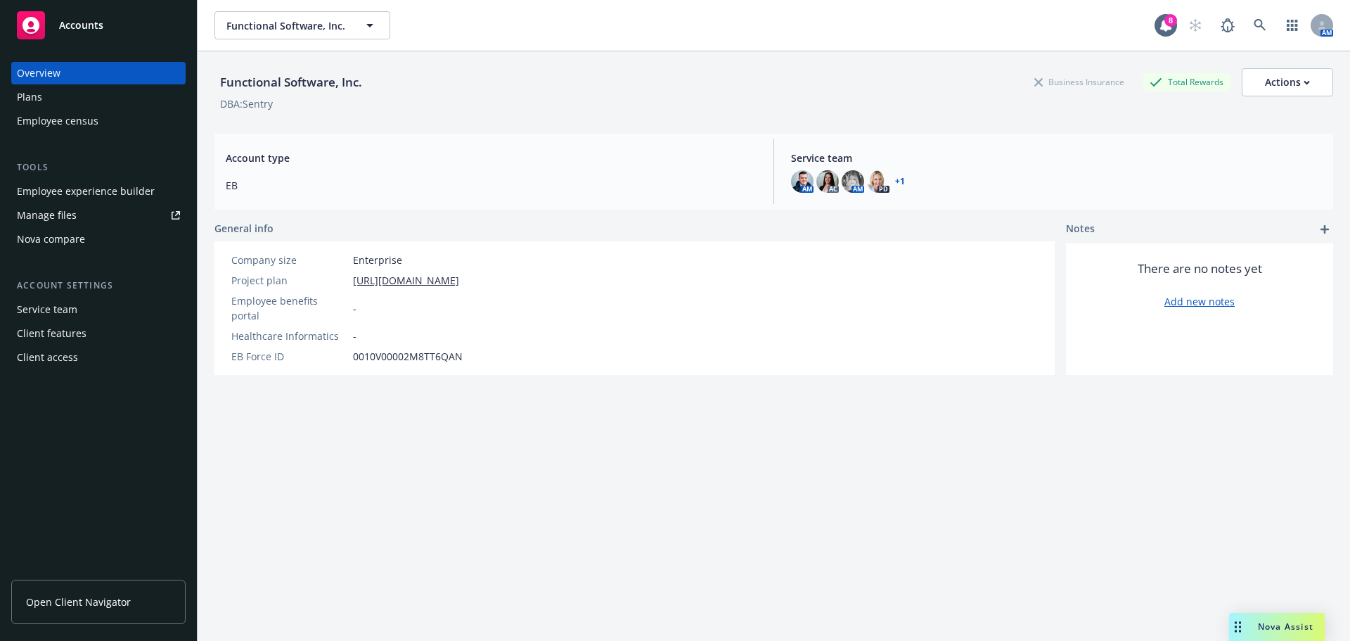
click at [91, 191] on div "Employee experience builder" at bounding box center [86, 191] width 138 height 23
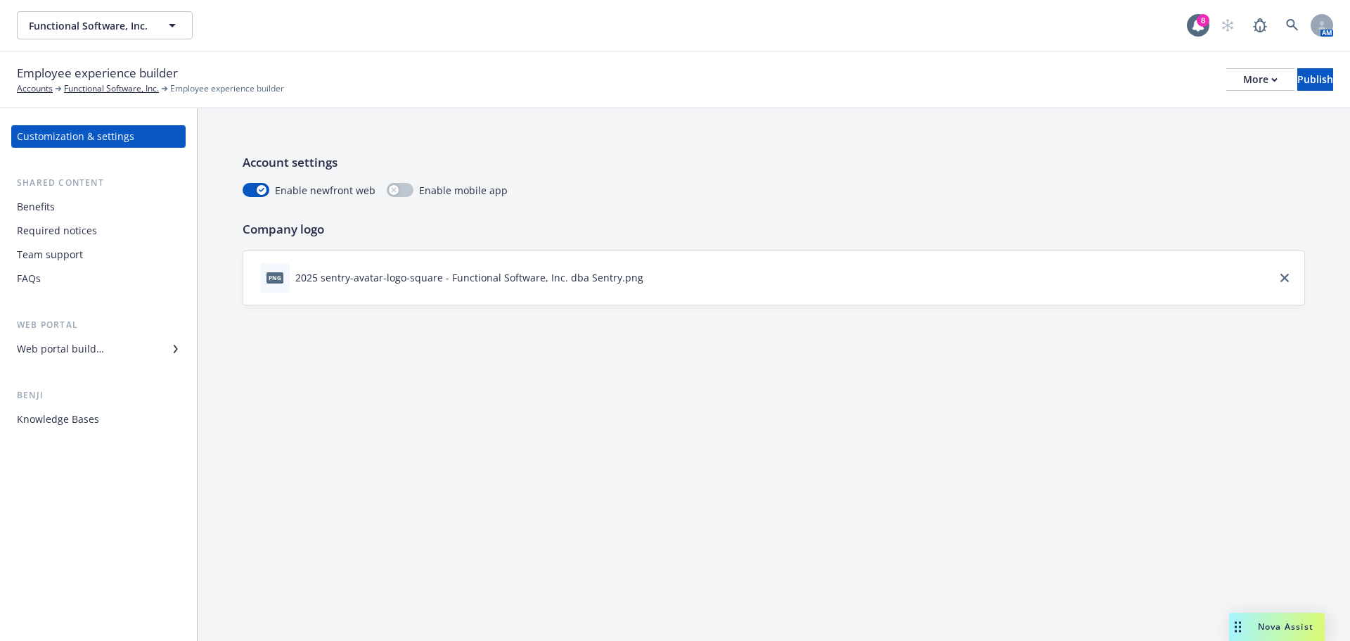
click at [83, 349] on div "Web portal builder" at bounding box center [60, 349] width 87 height 23
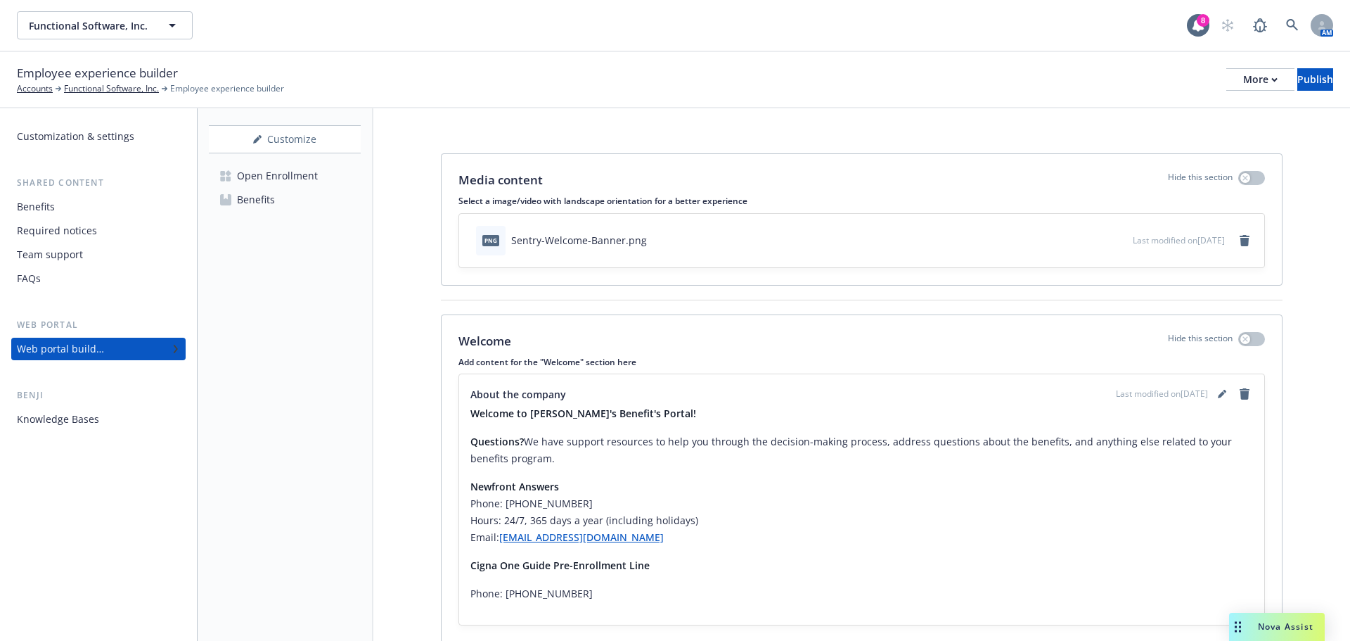
click at [285, 176] on div "Open Enrollment" at bounding box center [277, 176] width 81 height 23
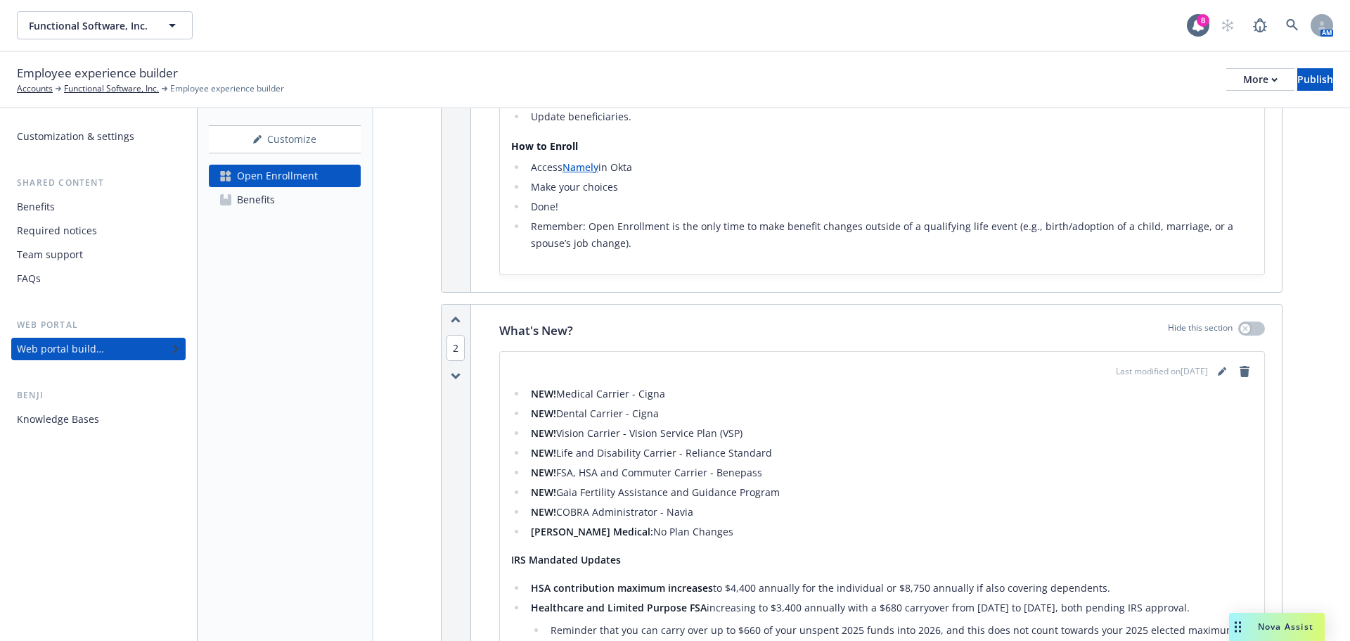
scroll to position [422, 0]
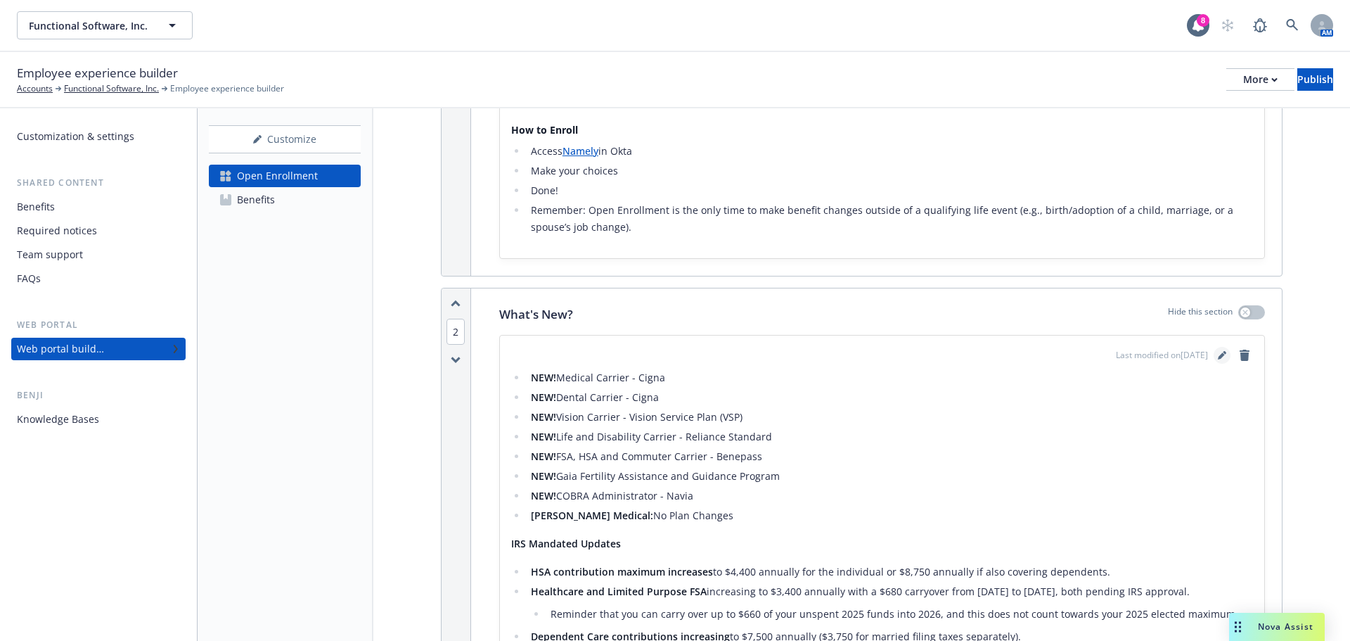
click at [1218, 355] on icon "editPencil" at bounding box center [1222, 355] width 8 height 8
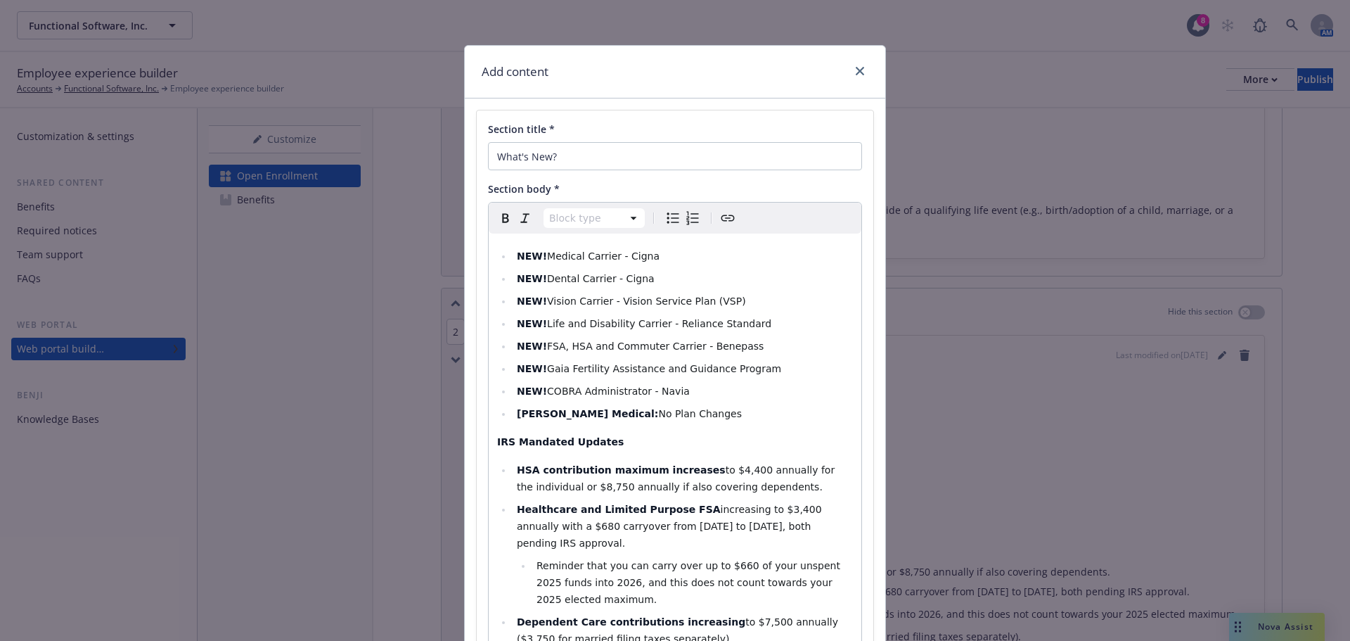
select select
drag, startPoint x: 660, startPoint y: 413, endPoint x: 510, endPoint y: 412, distance: 149.8
click at [513, 412] on li "Kaiser Medical: No Plan Changes ​" at bounding box center [683, 413] width 340 height 17
copy li "Kaiser Medical: No Plan Changes"
click at [650, 255] on li "NEW! Medical Carrier - Cigna​" at bounding box center [683, 256] width 340 height 17
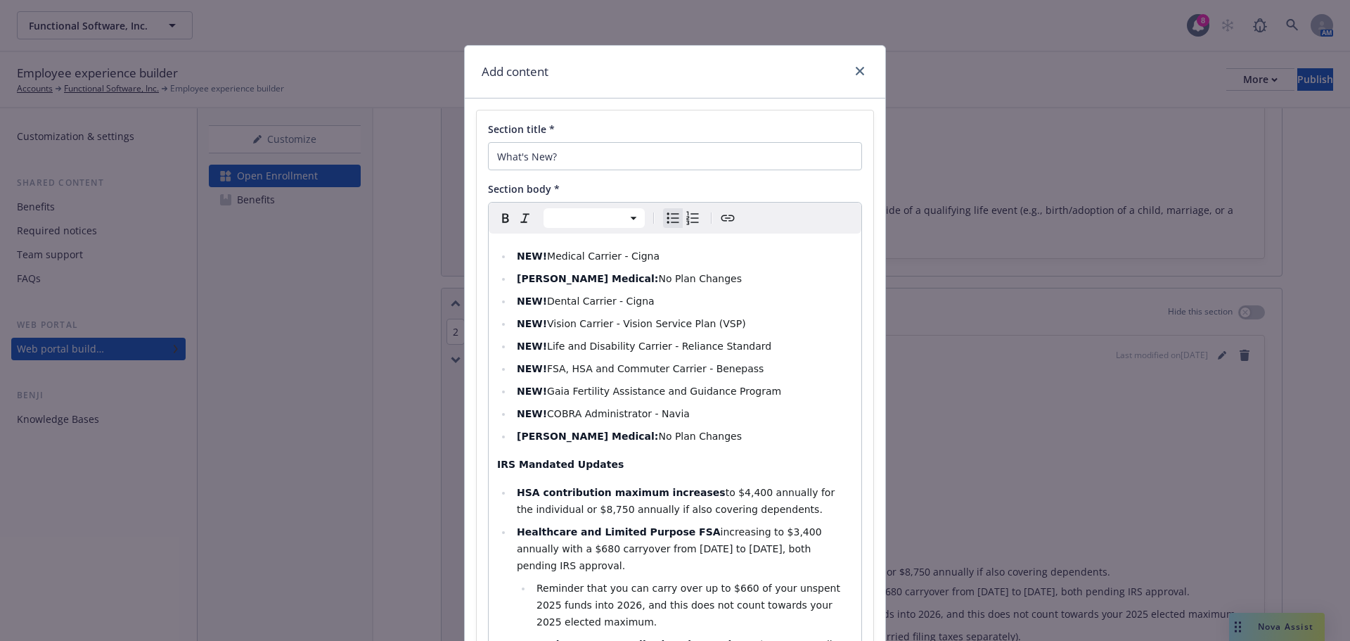
drag, startPoint x: 511, startPoint y: 435, endPoint x: 664, endPoint y: 437, distance: 152.6
click at [664, 437] on li "Kaiser Medical: No Plan Changes ​" at bounding box center [683, 436] width 340 height 17
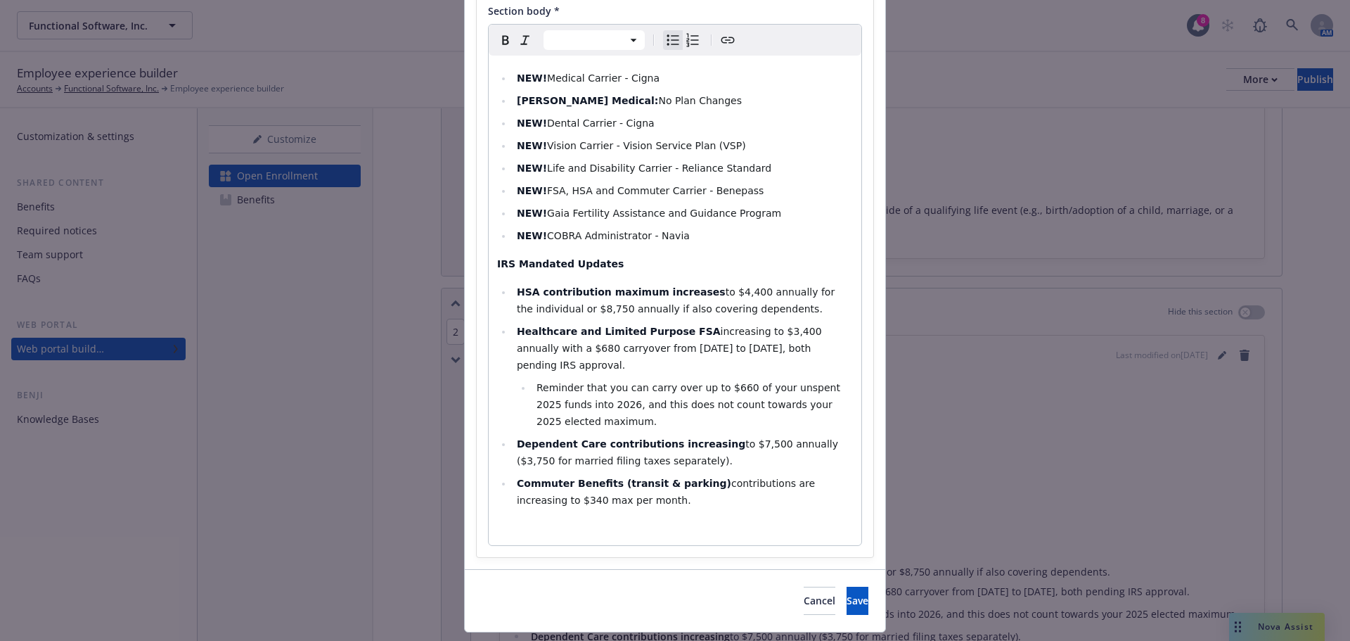
scroll to position [181, 0]
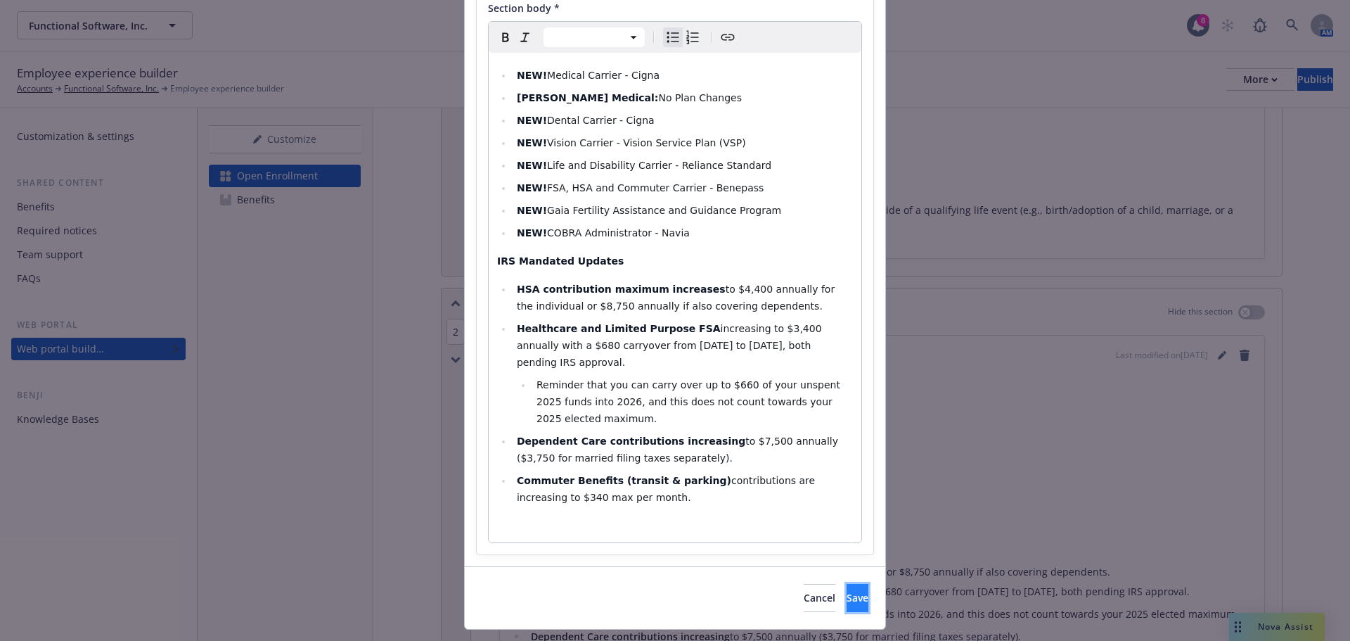
click at [847, 584] on button "Save" at bounding box center [858, 598] width 22 height 28
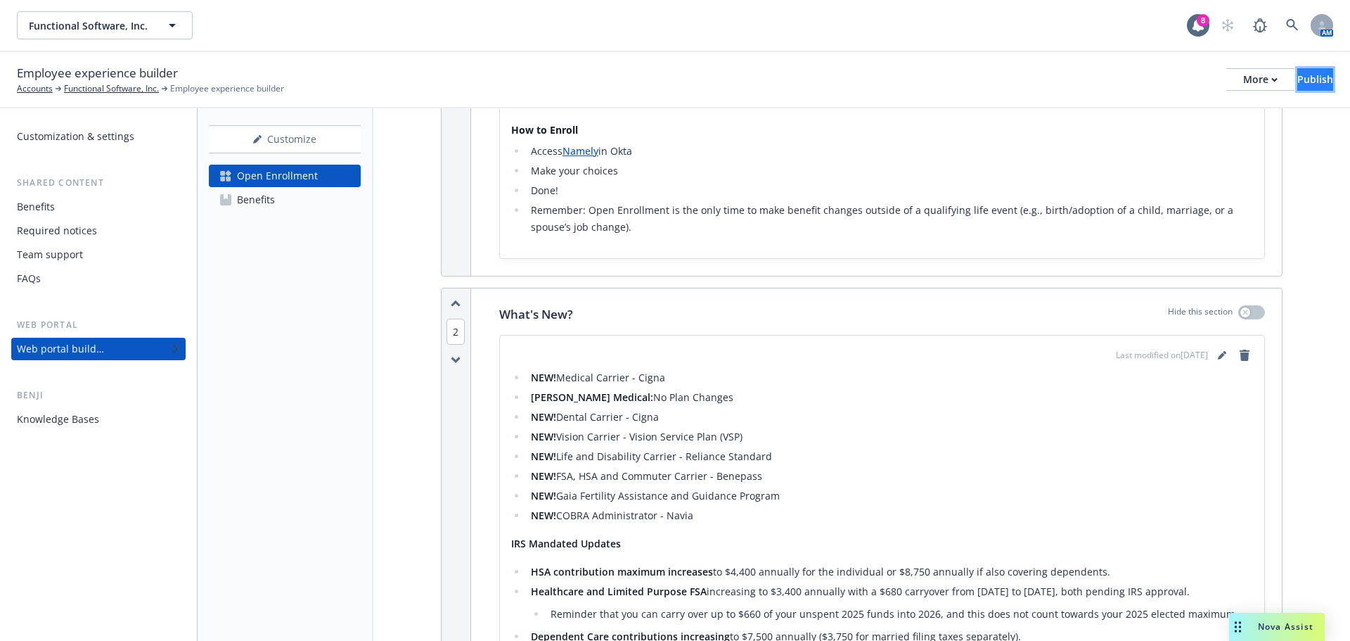
click at [1297, 83] on div "Publish" at bounding box center [1315, 79] width 36 height 21
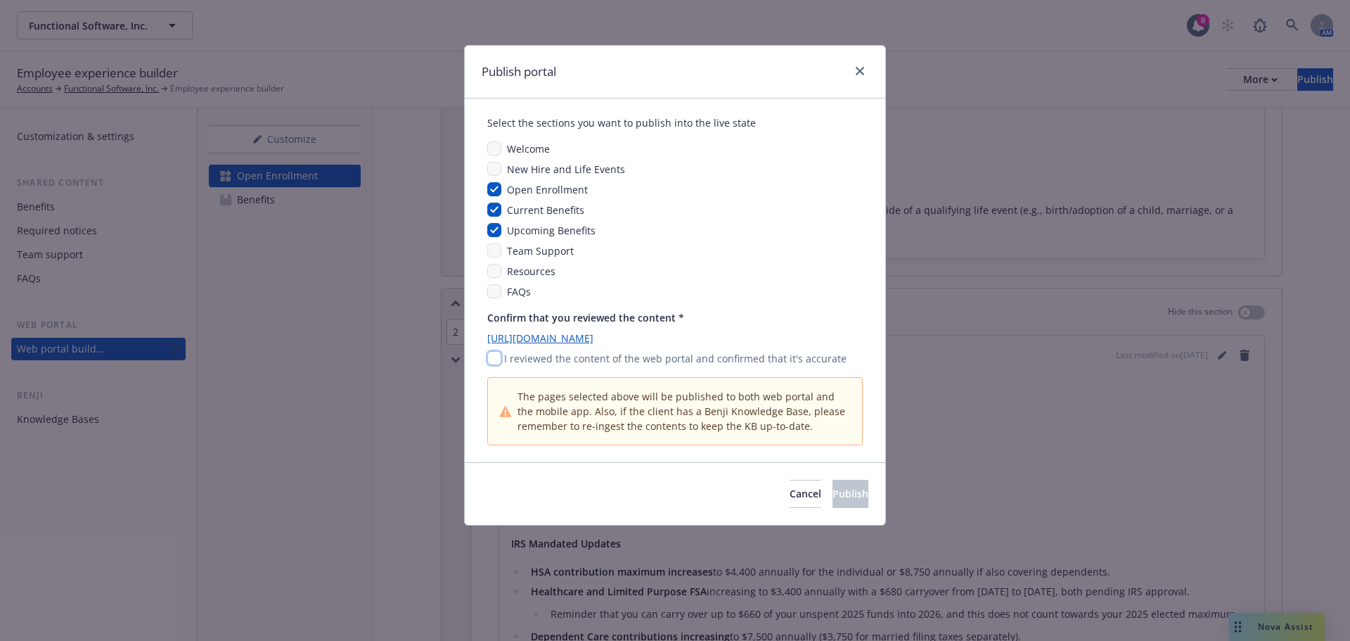
click at [494, 354] on input "checkbox" at bounding box center [494, 358] width 14 height 14
checkbox input "true"
click at [833, 490] on button "Publish" at bounding box center [851, 494] width 36 height 28
